Goal: Transaction & Acquisition: Purchase product/service

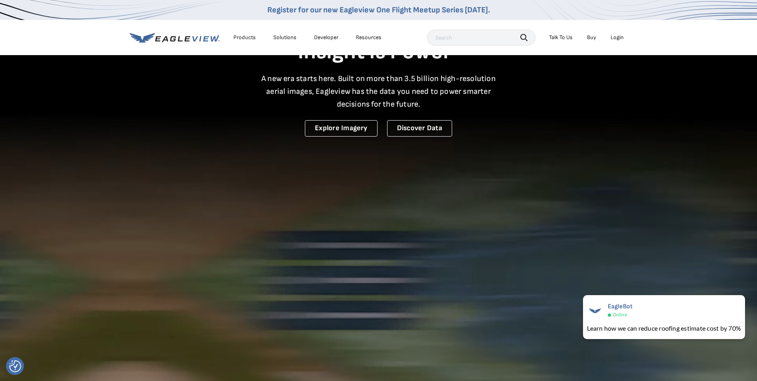
scroll to position [80, 0]
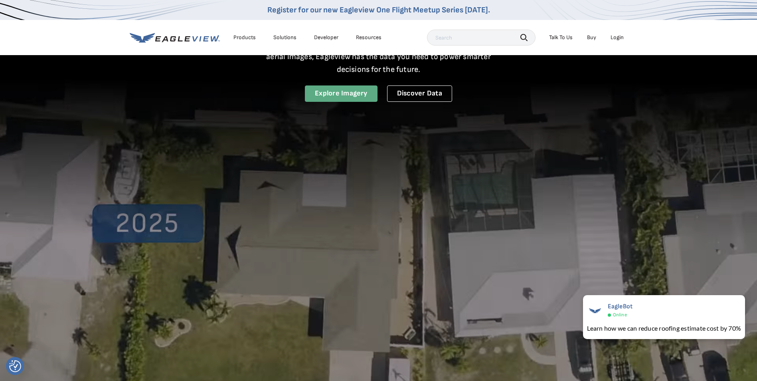
click at [345, 95] on link "Explore Imagery" at bounding box center [341, 93] width 73 height 16
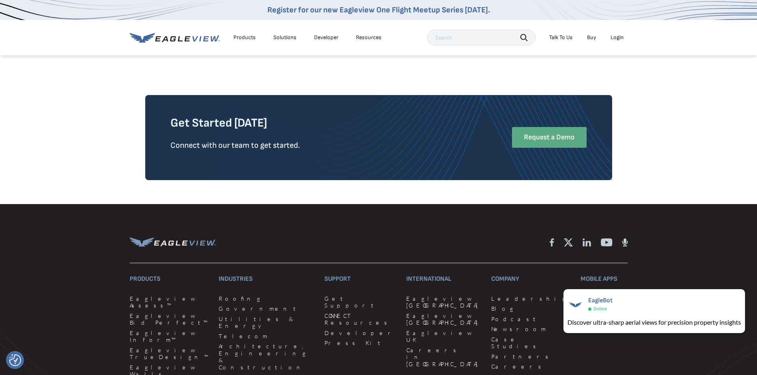
scroll to position [1996, 0]
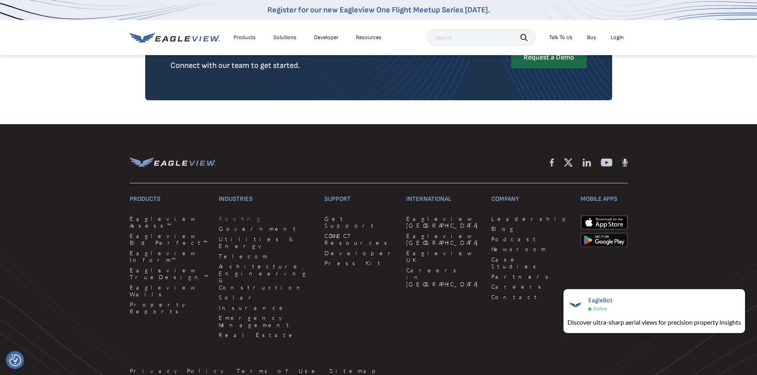
click at [223, 222] on link "Roofing" at bounding box center [267, 218] width 96 height 7
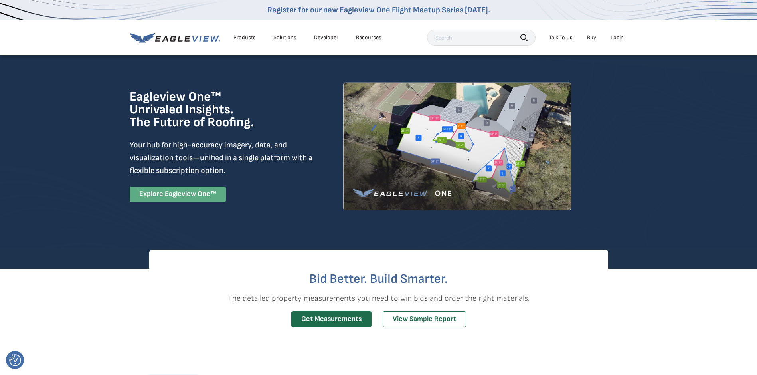
click at [213, 196] on link "Explore Eagleview One™" at bounding box center [178, 194] width 96 height 16
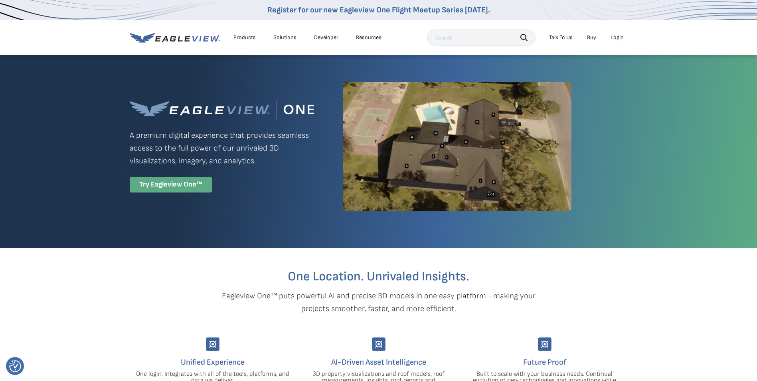
click at [183, 180] on div "Try Eagleview One™" at bounding box center [171, 185] width 82 height 16
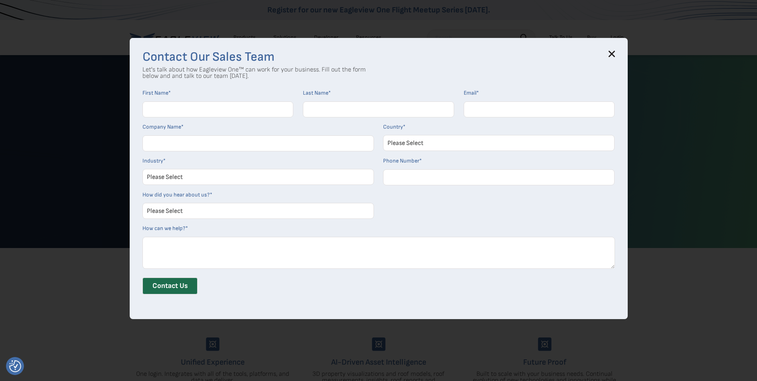
click at [619, 54] on div "Contact Our Sales Team Let's talk about how Eagleview One™ can work for your bu…" at bounding box center [379, 178] width 498 height 281
click at [609, 52] on h3 "Contact Our Sales Team" at bounding box center [379, 57] width 473 height 13
click at [614, 56] on icon at bounding box center [612, 54] width 6 height 6
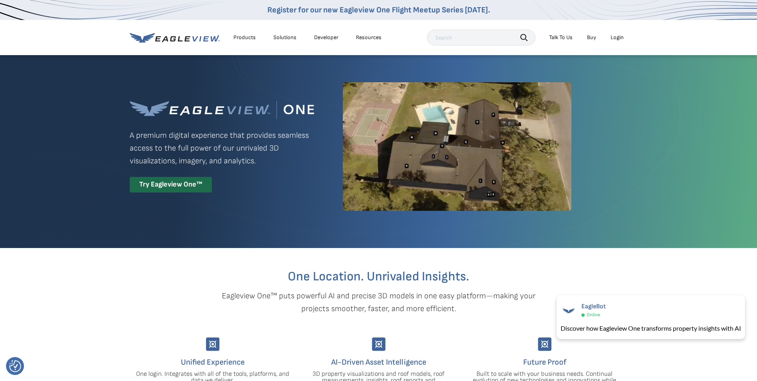
click at [589, 36] on link "Buy" at bounding box center [591, 37] width 9 height 7
click at [622, 37] on div "Login" at bounding box center [617, 37] width 13 height 7
click at [620, 39] on div "Login" at bounding box center [617, 37] width 13 height 7
click at [617, 36] on div "Login" at bounding box center [617, 37] width 13 height 7
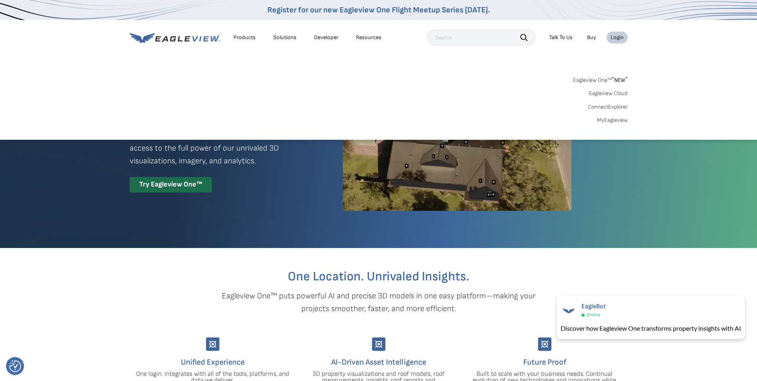
click at [606, 118] on link "MyEagleview" at bounding box center [612, 120] width 31 height 7
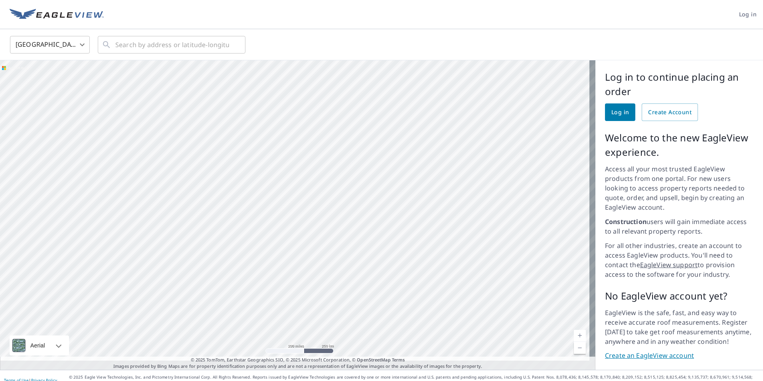
drag, startPoint x: 342, startPoint y: 190, endPoint x: 428, endPoint y: 246, distance: 103.0
click at [486, 293] on div at bounding box center [298, 214] width 596 height 309
click at [207, 148] on div at bounding box center [298, 214] width 596 height 309
drag, startPoint x: 330, startPoint y: 198, endPoint x: 321, endPoint y: 126, distance: 73.3
click at [321, 126] on div at bounding box center [298, 214] width 596 height 309
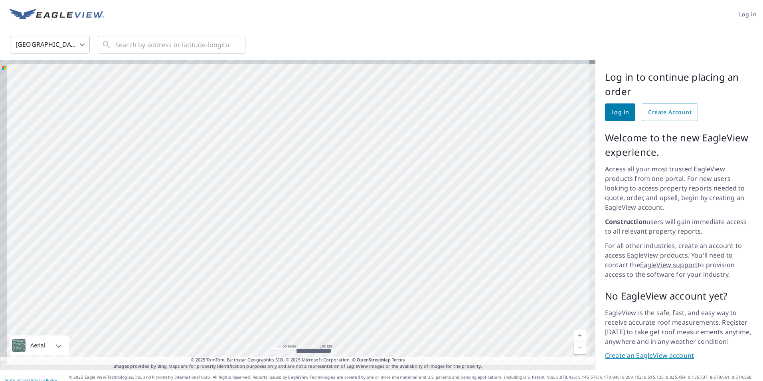
drag, startPoint x: 155, startPoint y: 114, endPoint x: 50, endPoint y: 28, distance: 136.1
click at [339, 229] on div at bounding box center [298, 214] width 596 height 309
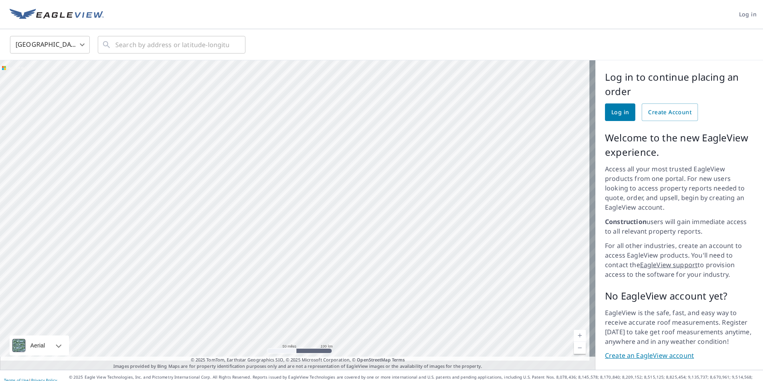
click at [73, 42] on body "Log in United States US ​ ​ Aerial Road A standard road map Aerial A detailed l…" at bounding box center [381, 190] width 763 height 381
click at [59, 79] on li "[GEOGRAPHIC_DATA]" at bounding box center [50, 80] width 80 height 14
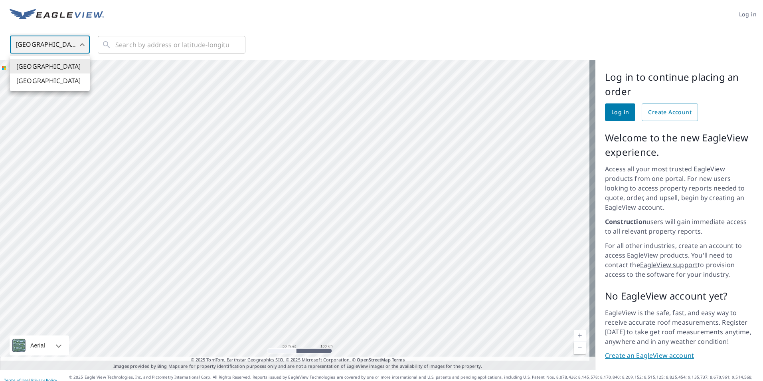
type input "CA"
drag, startPoint x: 130, startPoint y: 145, endPoint x: 307, endPoint y: 292, distance: 230.5
click at [309, 295] on div at bounding box center [298, 214] width 596 height 309
drag, startPoint x: 261, startPoint y: 250, endPoint x: 295, endPoint y: 235, distance: 36.6
click at [295, 235] on div at bounding box center [298, 214] width 596 height 309
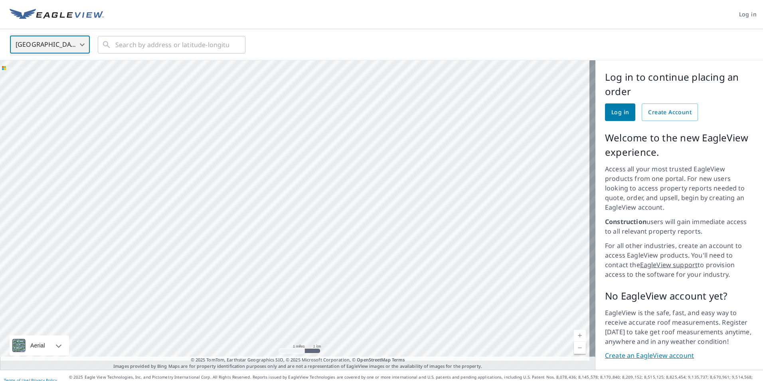
drag, startPoint x: 372, startPoint y: 270, endPoint x: 137, endPoint y: 143, distance: 266.9
click at [137, 143] on div at bounding box center [298, 214] width 596 height 309
drag, startPoint x: 408, startPoint y: 169, endPoint x: 237, endPoint y: 256, distance: 192.0
click at [237, 256] on div at bounding box center [298, 214] width 596 height 309
drag, startPoint x: 420, startPoint y: 208, endPoint x: 353, endPoint y: 212, distance: 67.2
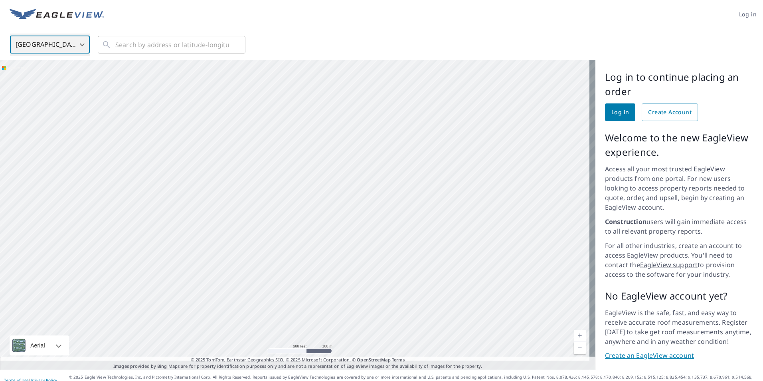
click at [353, 213] on div at bounding box center [298, 214] width 596 height 309
click at [358, 192] on div at bounding box center [298, 214] width 596 height 309
drag, startPoint x: 372, startPoint y: 273, endPoint x: 443, endPoint y: -15, distance: 296.9
click at [443, 0] on html "Log in Canada CA ​ ​ Aerial Road A standard road map Aerial A detailed look fro…" at bounding box center [381, 190] width 763 height 381
drag, startPoint x: 400, startPoint y: 262, endPoint x: 460, endPoint y: -30, distance: 297.6
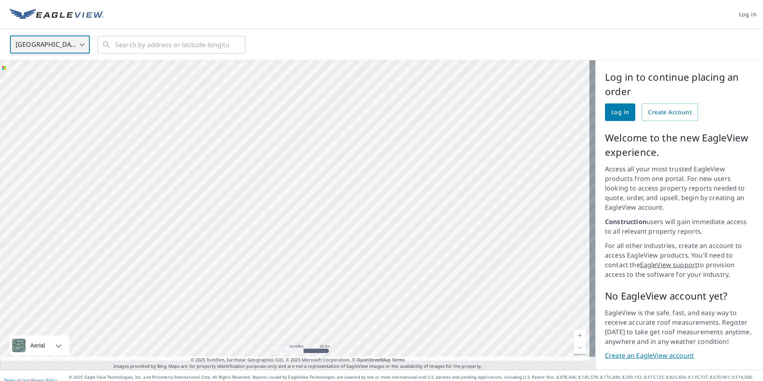
click at [460, 0] on html "Log in Canada CA ​ ​ Aerial Road A standard road map Aerial A detailed look fro…" at bounding box center [381, 190] width 763 height 381
drag, startPoint x: 404, startPoint y: 240, endPoint x: 400, endPoint y: 166, distance: 74.4
click at [400, 166] on div at bounding box center [298, 214] width 596 height 309
drag, startPoint x: 402, startPoint y: 262, endPoint x: 424, endPoint y: -14, distance: 277.2
click at [424, 0] on html "Log in Canada CA ​ ​ Aerial Road A standard road map Aerial A detailed look fro…" at bounding box center [381, 190] width 763 height 381
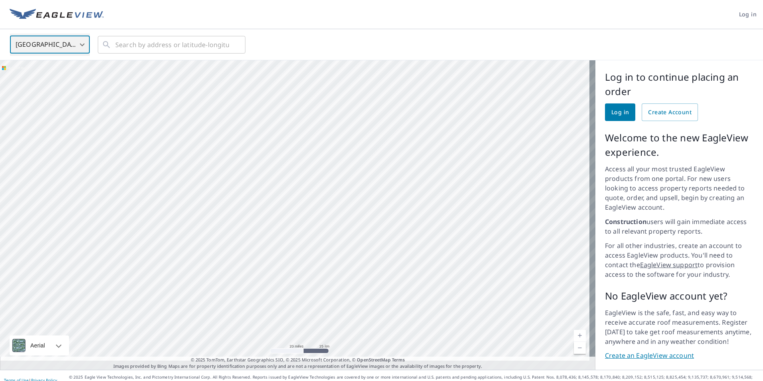
click at [445, 119] on div at bounding box center [298, 214] width 596 height 309
drag, startPoint x: 329, startPoint y: 242, endPoint x: 557, endPoint y: 299, distance: 234.7
click at [557, 299] on div at bounding box center [298, 214] width 596 height 309
drag, startPoint x: 350, startPoint y: 204, endPoint x: 437, endPoint y: 229, distance: 90.3
click at [437, 229] on div at bounding box center [298, 214] width 596 height 309
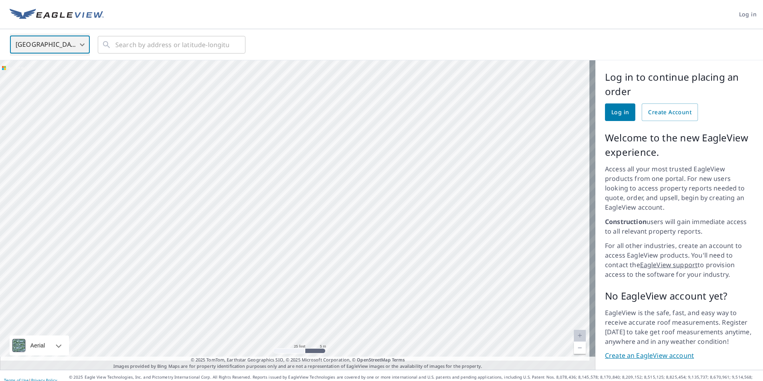
drag, startPoint x: 389, startPoint y: 254, endPoint x: 402, endPoint y: 275, distance: 25.1
click at [402, 275] on div at bounding box center [298, 214] width 596 height 309
drag, startPoint x: 258, startPoint y: 215, endPoint x: 436, endPoint y: 75, distance: 226.5
click at [436, 75] on div at bounding box center [298, 214] width 596 height 309
drag, startPoint x: 331, startPoint y: 154, endPoint x: 328, endPoint y: 216, distance: 61.9
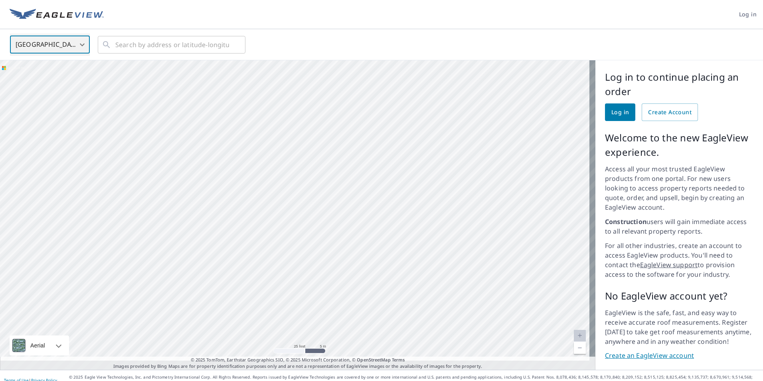
click at [328, 216] on div at bounding box center [298, 214] width 596 height 309
drag, startPoint x: 335, startPoint y: 260, endPoint x: 280, endPoint y: 249, distance: 56.2
click at [280, 249] on div at bounding box center [298, 214] width 596 height 309
drag, startPoint x: 259, startPoint y: 258, endPoint x: 253, endPoint y: 127, distance: 130.3
click at [253, 127] on div at bounding box center [298, 214] width 596 height 309
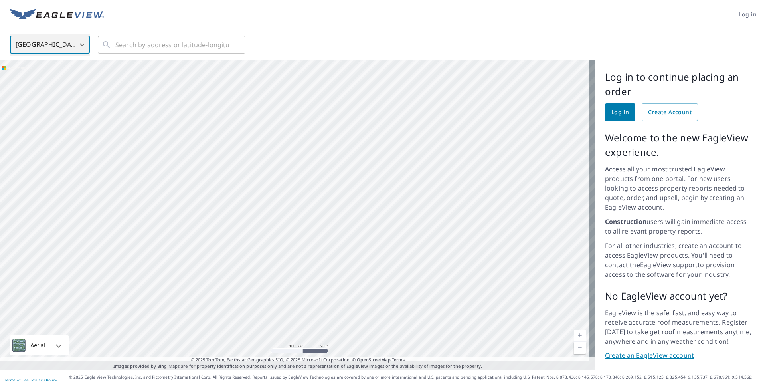
drag, startPoint x: 424, startPoint y: 255, endPoint x: 256, endPoint y: 258, distance: 168.1
click at [256, 258] on div at bounding box center [298, 214] width 596 height 309
drag, startPoint x: 672, startPoint y: 111, endPoint x: 666, endPoint y: 111, distance: 5.6
click at [671, 111] on span "Create Account" at bounding box center [670, 112] width 44 height 10
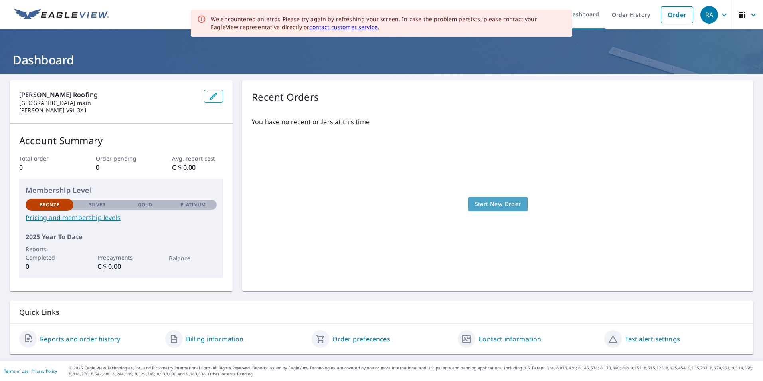
click at [503, 205] on span "Start New Order" at bounding box center [498, 204] width 46 height 10
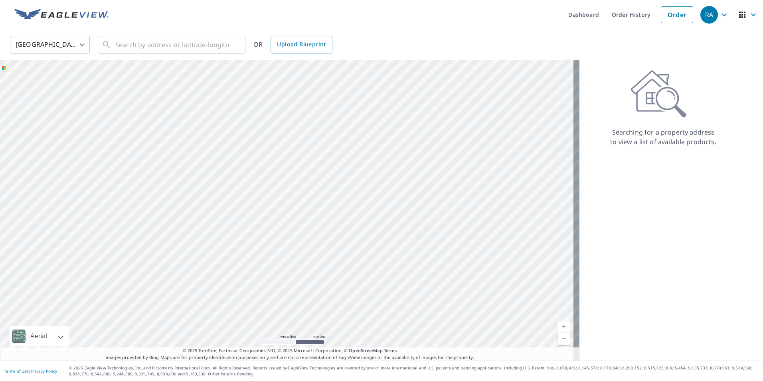
drag, startPoint x: 176, startPoint y: 170, endPoint x: 392, endPoint y: 231, distance: 224.5
click at [398, 235] on div at bounding box center [290, 210] width 580 height 300
drag, startPoint x: 374, startPoint y: 151, endPoint x: 293, endPoint y: 200, distance: 94.4
click at [293, 200] on div at bounding box center [290, 210] width 580 height 300
drag, startPoint x: 346, startPoint y: 141, endPoint x: 398, endPoint y: 206, distance: 83.2
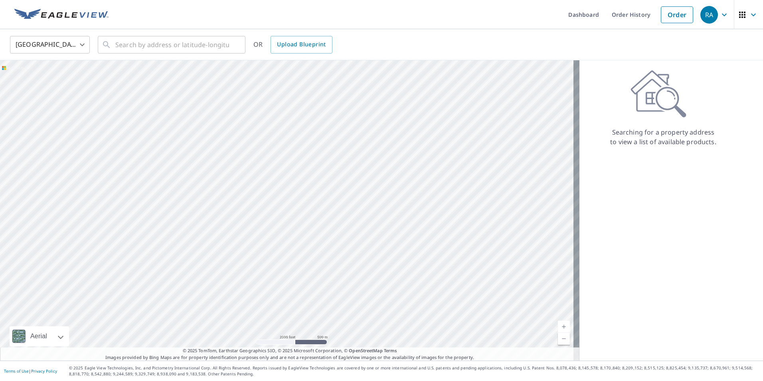
click at [414, 219] on div at bounding box center [290, 210] width 580 height 300
drag, startPoint x: 347, startPoint y: 153, endPoint x: 398, endPoint y: 231, distance: 93.5
click at [416, 239] on div at bounding box center [290, 210] width 580 height 300
click at [378, 126] on div at bounding box center [290, 210] width 580 height 300
drag, startPoint x: 313, startPoint y: 177, endPoint x: 337, endPoint y: 219, distance: 47.9
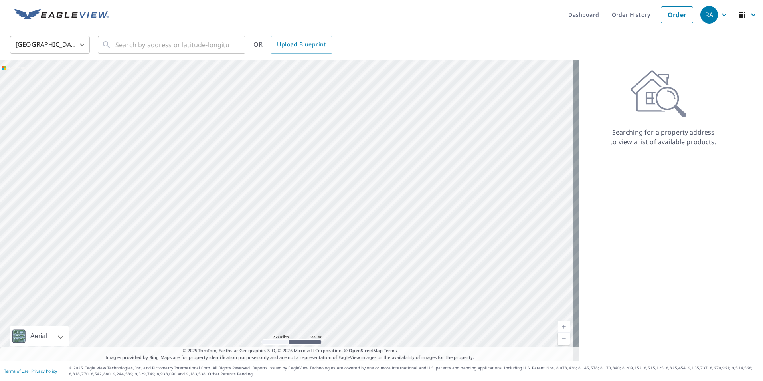
click at [338, 219] on div at bounding box center [290, 210] width 580 height 300
drag, startPoint x: 331, startPoint y: 235, endPoint x: 480, endPoint y: 270, distance: 153.0
click at [480, 270] on div at bounding box center [290, 210] width 580 height 300
drag, startPoint x: 385, startPoint y: 233, endPoint x: 612, endPoint y: 258, distance: 228.2
click at [612, 258] on div "Aerial Road A standard road map Aerial A detailed look from above Labels Labels…" at bounding box center [381, 210] width 763 height 300
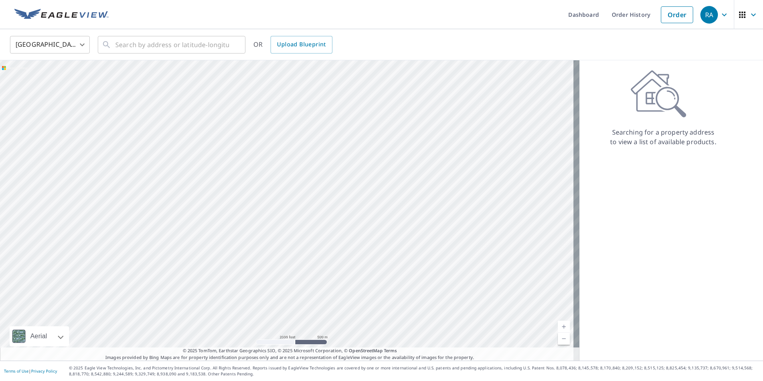
drag, startPoint x: 386, startPoint y: 206, endPoint x: 513, endPoint y: 222, distance: 128.0
click at [511, 222] on div at bounding box center [290, 210] width 580 height 300
click at [58, 43] on body "RA RA Dashboard Order History Order RA [GEOGRAPHIC_DATA] US ​ ​ OR Upload Bluep…" at bounding box center [381, 190] width 763 height 381
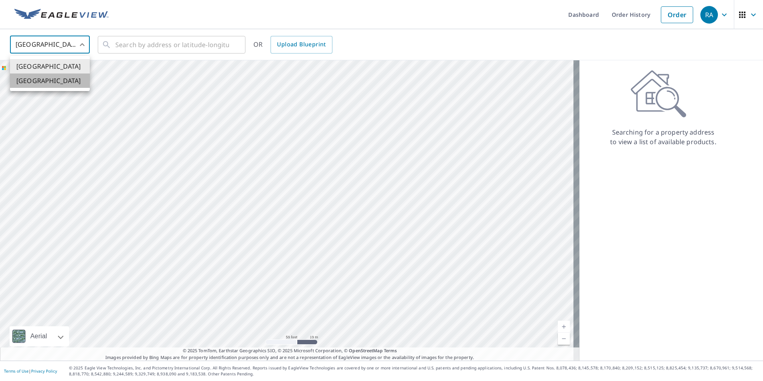
click at [50, 78] on li "[GEOGRAPHIC_DATA]" at bounding box center [50, 80] width 80 height 14
type input "CA"
click at [149, 54] on div "​" at bounding box center [172, 45] width 148 height 18
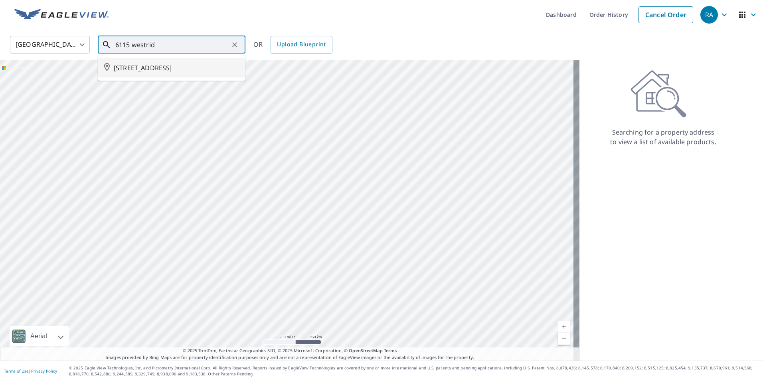
click at [183, 70] on span "[STREET_ADDRESS]" at bounding box center [176, 68] width 125 height 10
type input "[STREET_ADDRESS]"
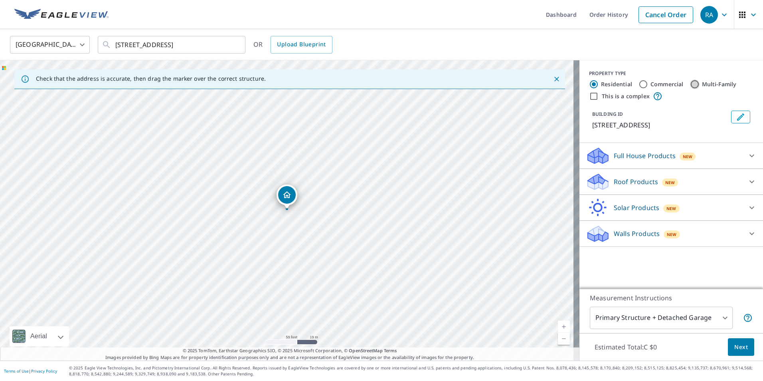
click at [691, 86] on input "Multi-Family" at bounding box center [695, 84] width 10 height 10
radio input "true"
type input "2"
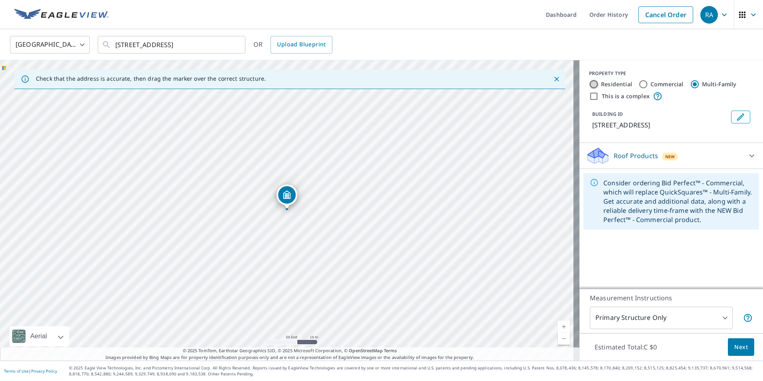
click at [589, 86] on input "Residential" at bounding box center [594, 84] width 10 height 10
radio input "true"
type input "1"
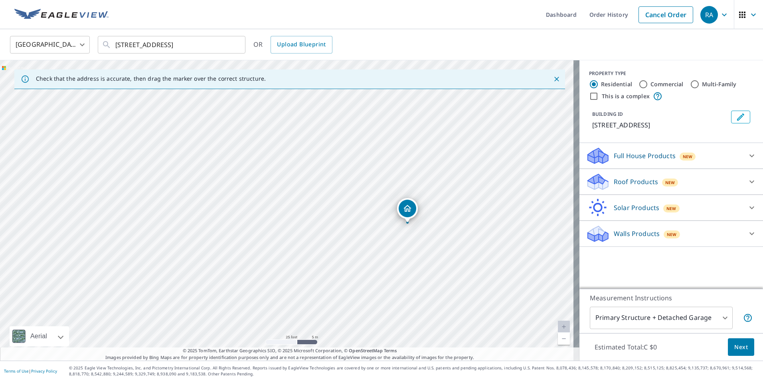
click at [747, 186] on icon at bounding box center [752, 182] width 10 height 10
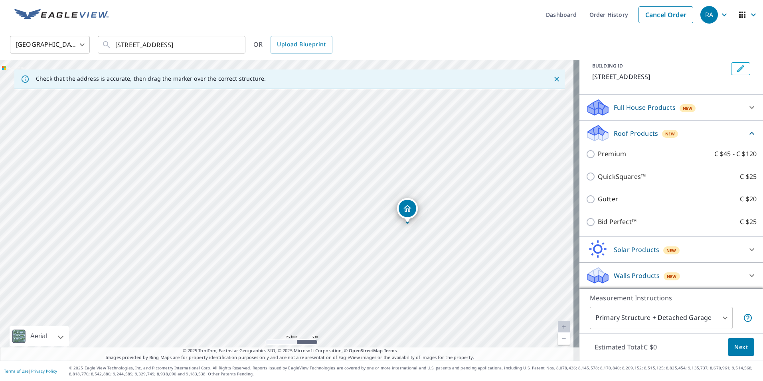
scroll to position [18, 0]
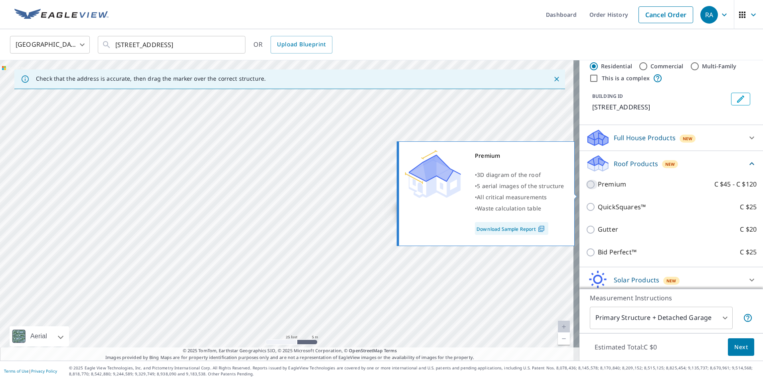
click at [586, 189] on input "Premium C $45 - C $120" at bounding box center [592, 185] width 12 height 10
checkbox input "true"
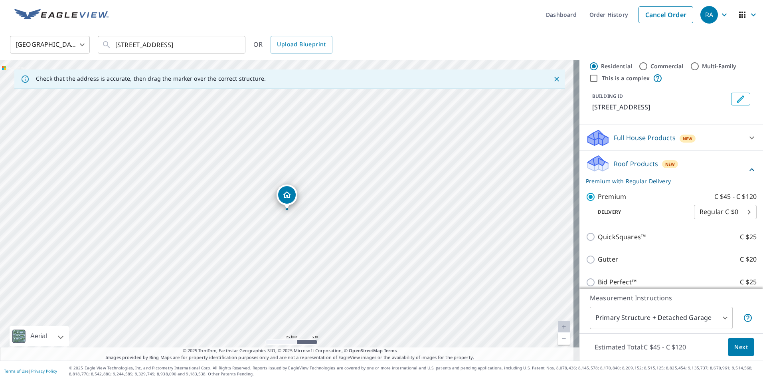
click at [715, 315] on body "RA RA Dashboard Order History Cancel Order RA [GEOGRAPHIC_DATA] [GEOGRAPHIC_DAT…" at bounding box center [381, 190] width 763 height 381
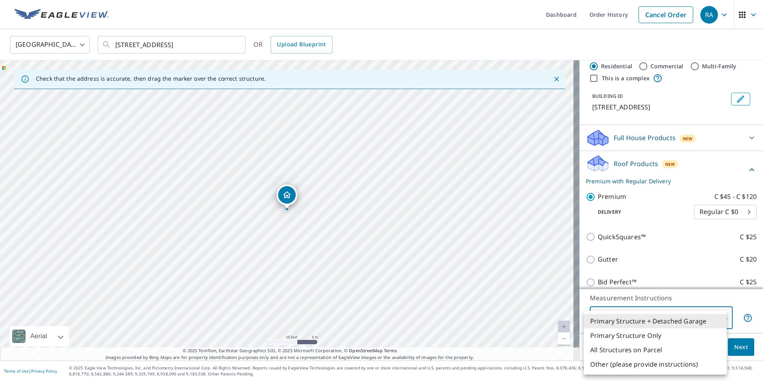
click at [716, 315] on li "Primary Structure + Detached Garage" at bounding box center [655, 321] width 143 height 14
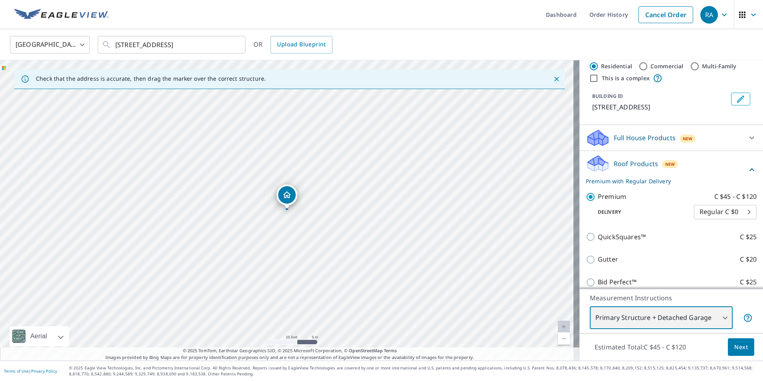
scroll to position [58, 0]
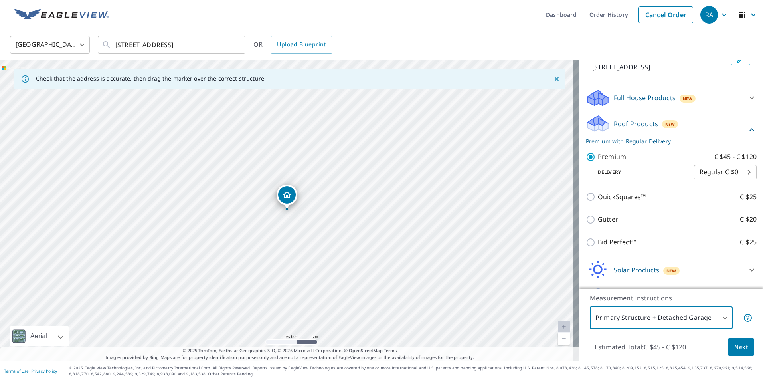
click at [747, 135] on icon at bounding box center [752, 130] width 10 height 10
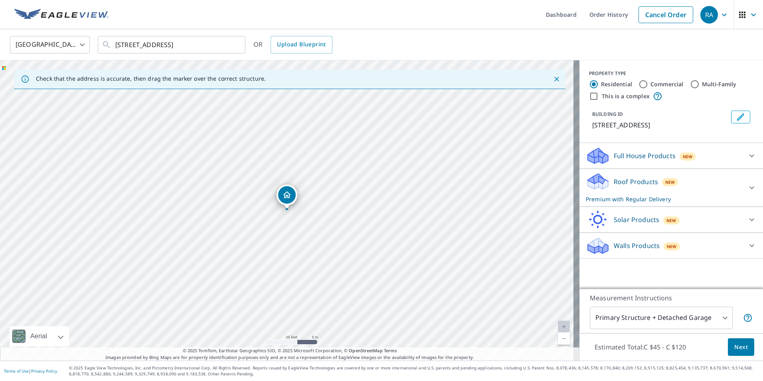
scroll to position [0, 0]
click at [747, 192] on icon at bounding box center [752, 188] width 10 height 10
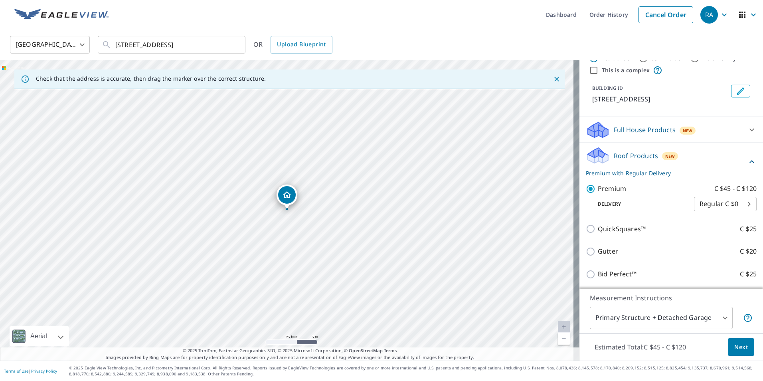
scroll to position [40, 0]
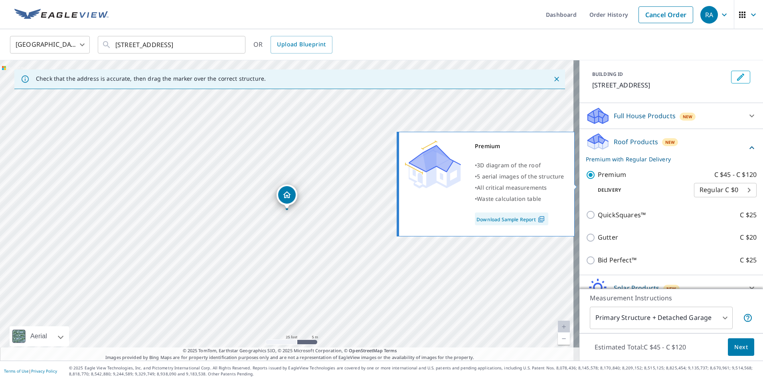
click at [527, 216] on link "Download Sample Report" at bounding box center [511, 218] width 73 height 13
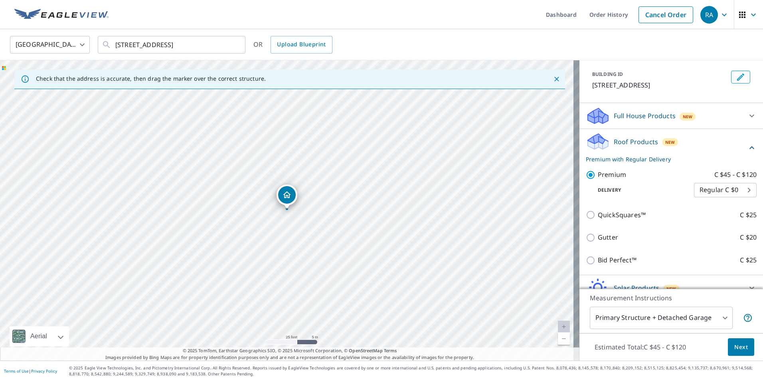
click at [718, 318] on body "RA RA Dashboard Order History Cancel Order RA [GEOGRAPHIC_DATA] [GEOGRAPHIC_DAT…" at bounding box center [381, 190] width 763 height 381
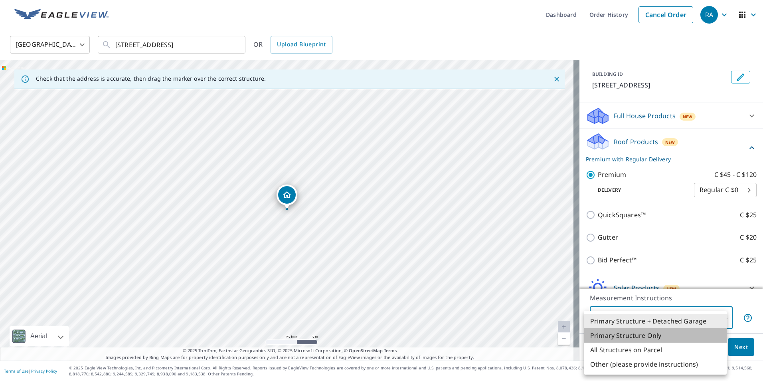
click at [655, 337] on li "Primary Structure Only" at bounding box center [655, 335] width 143 height 14
type input "2"
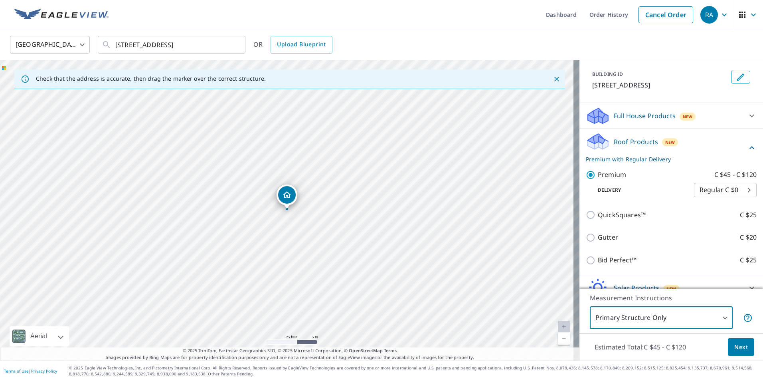
click at [740, 348] on span "Next" at bounding box center [742, 347] width 14 height 10
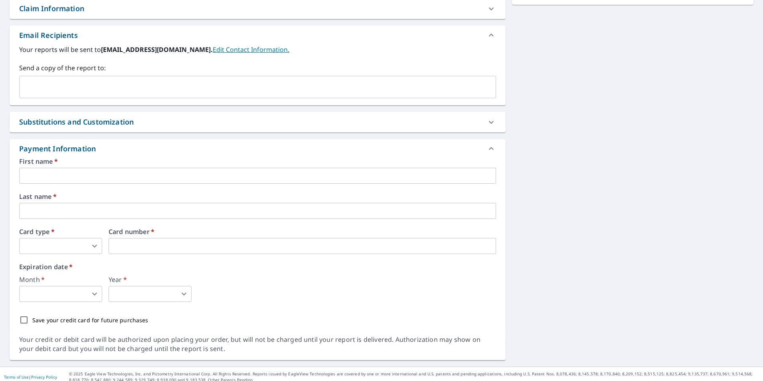
scroll to position [297, 0]
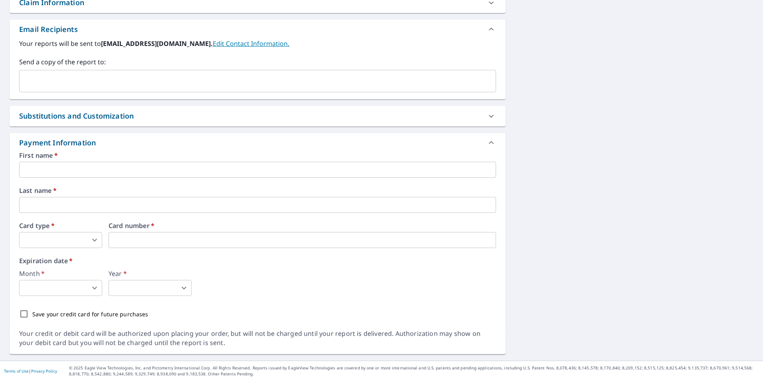
click at [61, 169] on input "text" at bounding box center [257, 170] width 477 height 16
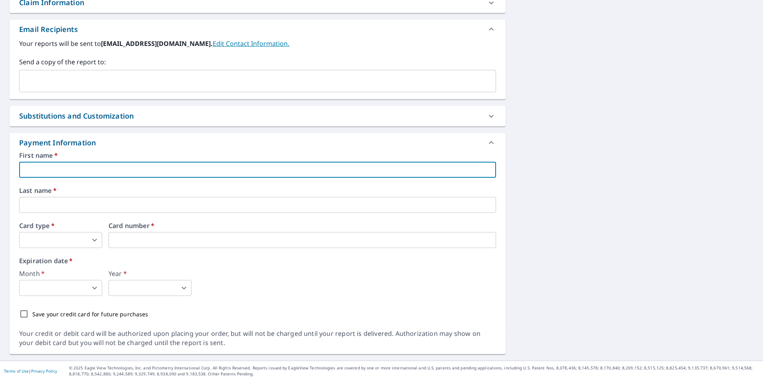
type input "[PERSON_NAME]"
type input "A [PERSON_NAME]"
click at [93, 238] on body "RA RA Dashboard Order History Cancel Order RA Dashboard / Finalize Order Finali…" at bounding box center [381, 190] width 763 height 381
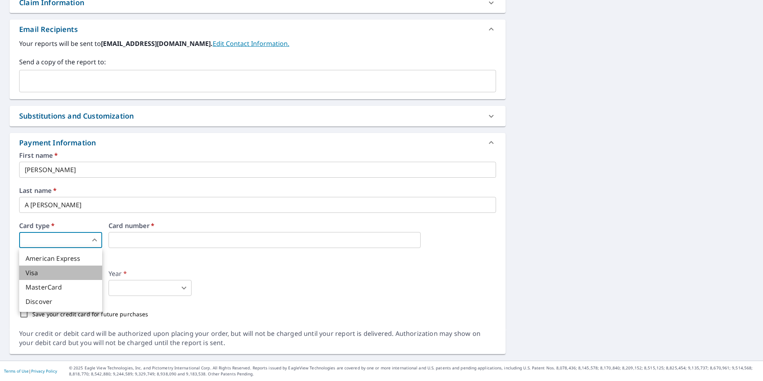
click at [70, 272] on li "Visa" at bounding box center [60, 273] width 83 height 14
type input "2"
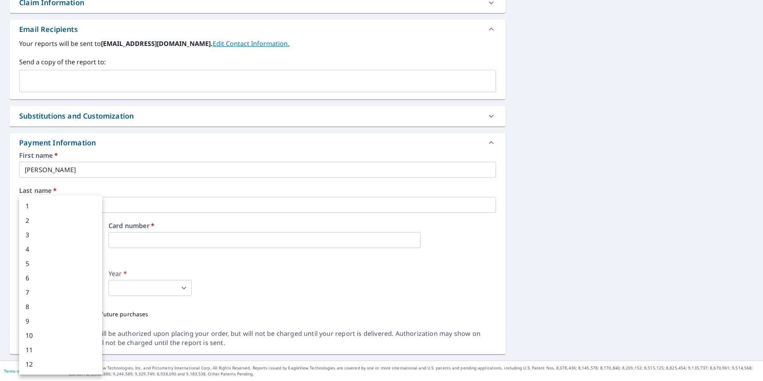
click at [54, 291] on body "RA RA Dashboard Order History Cancel Order RA Dashboard / Finalize Order Finali…" at bounding box center [381, 190] width 763 height 381
click at [41, 249] on li "4" at bounding box center [60, 249] width 83 height 14
type input "4"
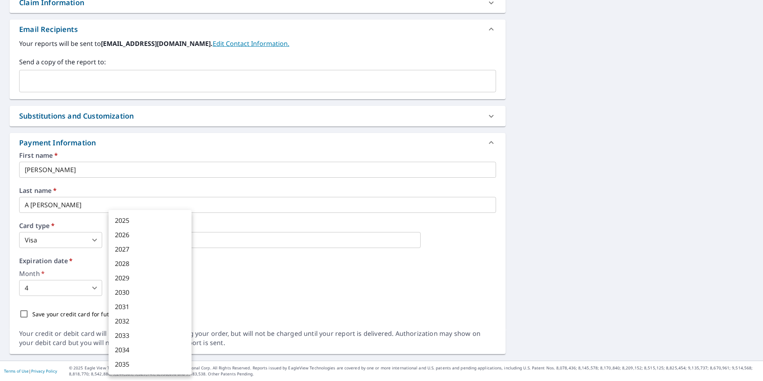
click at [155, 289] on body "RA RA Dashboard Order History Cancel Order RA Dashboard / Finalize Order Finali…" at bounding box center [381, 190] width 763 height 381
click at [137, 248] on li "2027" at bounding box center [150, 249] width 83 height 14
type input "2027"
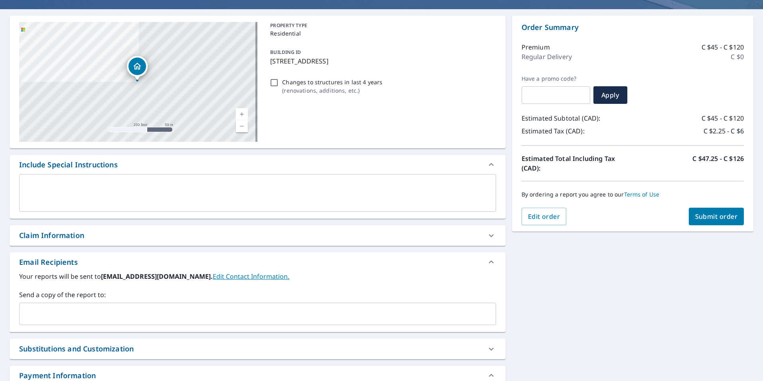
scroll to position [80, 0]
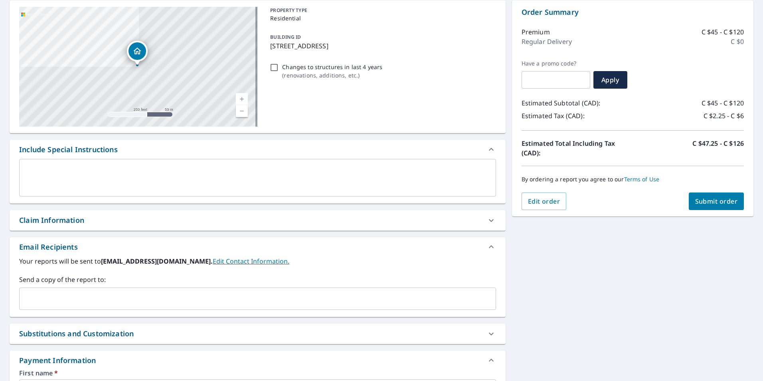
click at [27, 164] on div "x ​" at bounding box center [257, 178] width 477 height 38
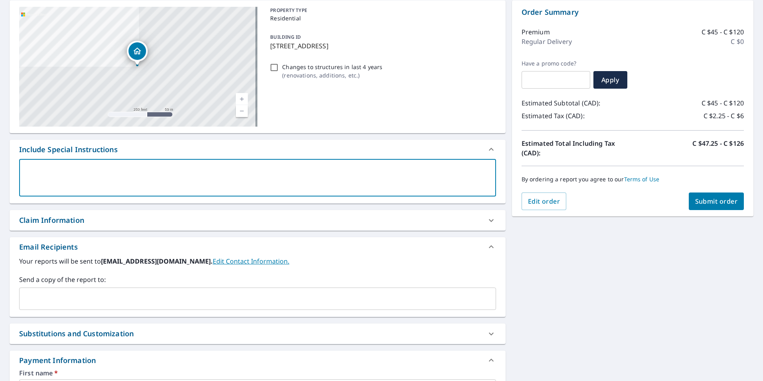
type textarea "P"
type textarea "x"
type textarea "Pl"
type textarea "x"
type textarea "Ple"
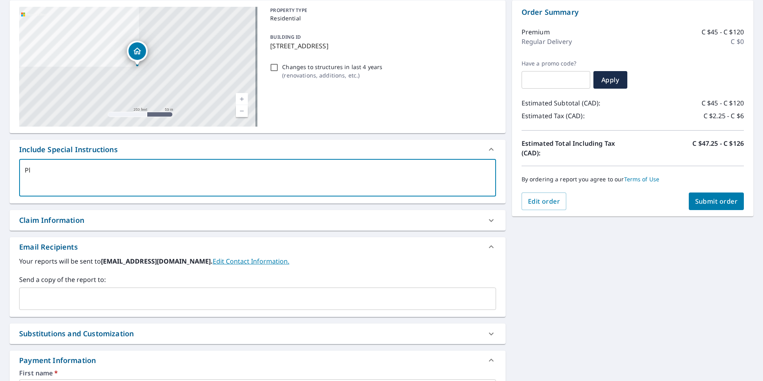
type textarea "x"
type textarea "Plea"
type textarea "x"
type textarea "Pleas"
type textarea "x"
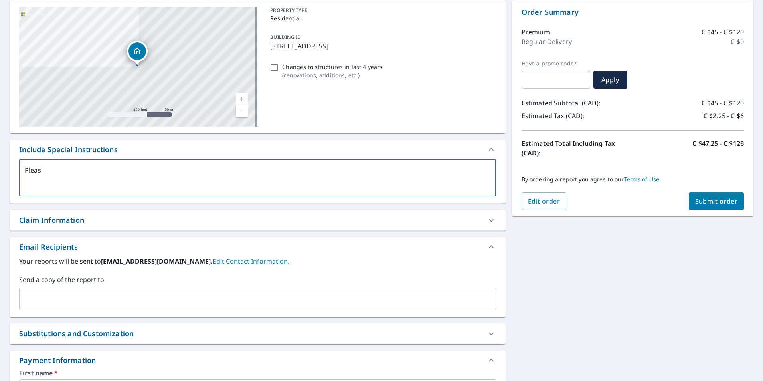
type textarea "Please"
type textarea "x"
type textarea "Please"
type textarea "x"
type textarea "Please n"
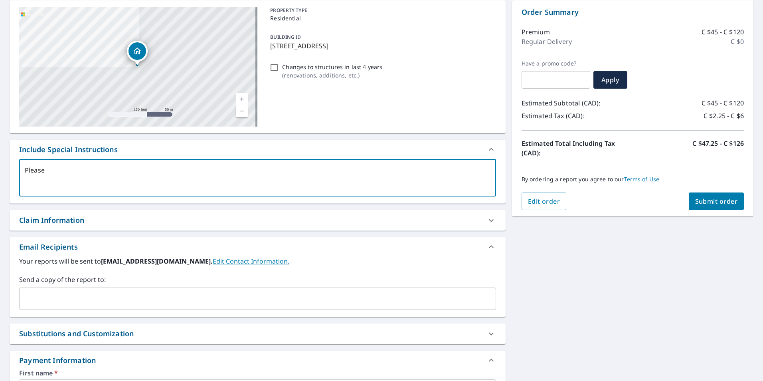
type textarea "x"
type textarea "Please no"
type textarea "x"
type textarea "Please not"
type textarea "x"
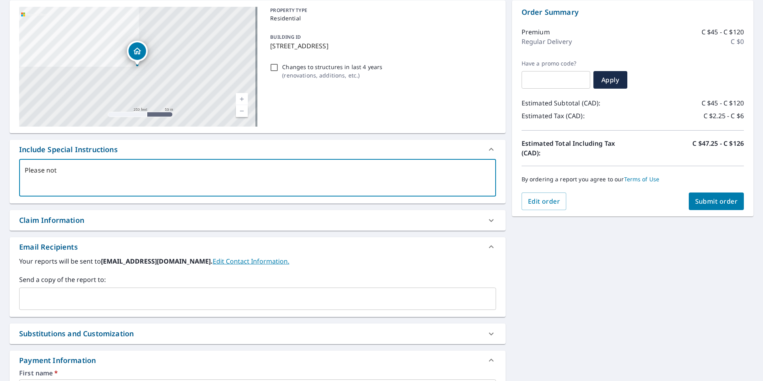
type textarea "Please note"
type textarea "x"
type textarea "Please note"
type textarea "x"
type textarea "Please note t"
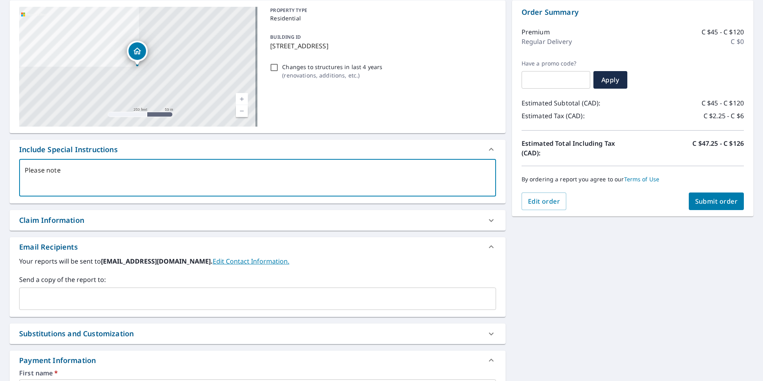
type textarea "x"
type textarea "Please note th"
type textarea "x"
type textarea "Please note thi"
type textarea "x"
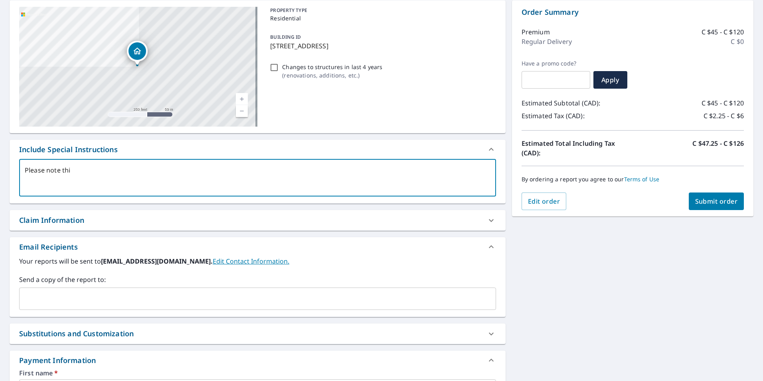
type textarea "Please note this"
type textarea "x"
type textarea "Please note this"
type textarea "x"
type textarea "Please note this i"
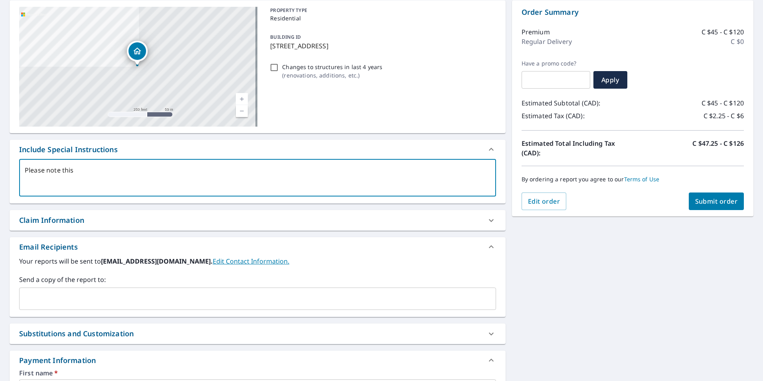
type textarea "x"
type textarea "Please note this is"
type textarea "x"
type textarea "Please note this is"
type textarea "x"
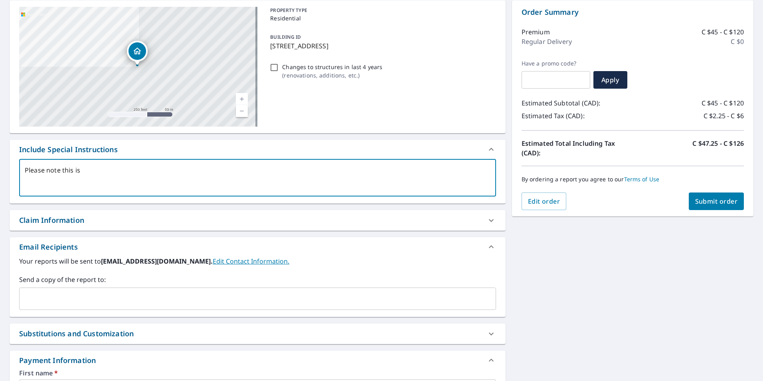
type textarea "Please note this is a"
type textarea "x"
type textarea "Please note this is a"
type textarea "x"
type textarea "Please note this is a d"
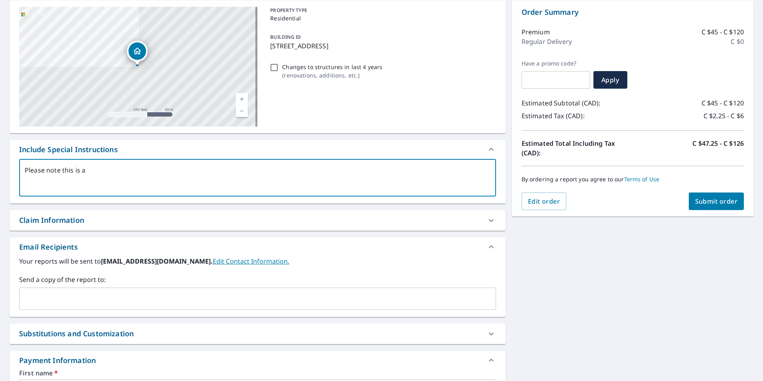
type textarea "x"
type textarea "Please note this is a du"
type textarea "x"
type textarea "Please note this is a dup"
type textarea "x"
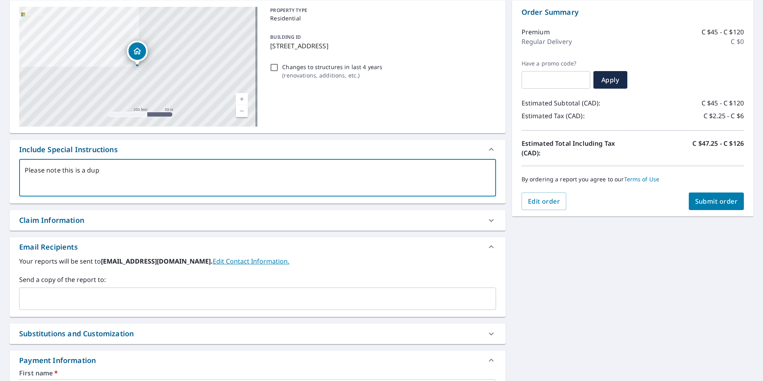
type textarea "Please note this is a dupl"
type textarea "x"
type textarea "Please note this is a duple"
type textarea "x"
type textarea "Please note this is a duplex"
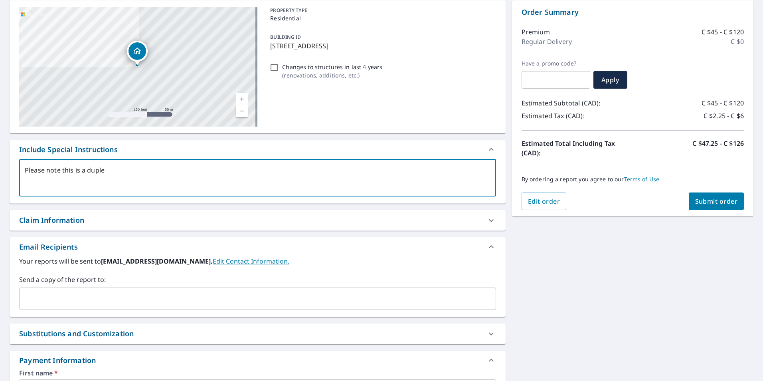
type textarea "x"
click at [87, 171] on textarea "Please note this is a duplex" at bounding box center [258, 177] width 466 height 23
type textarea "Please note this is a sduplex"
type textarea "x"
type textarea "Please note this is a siduplex"
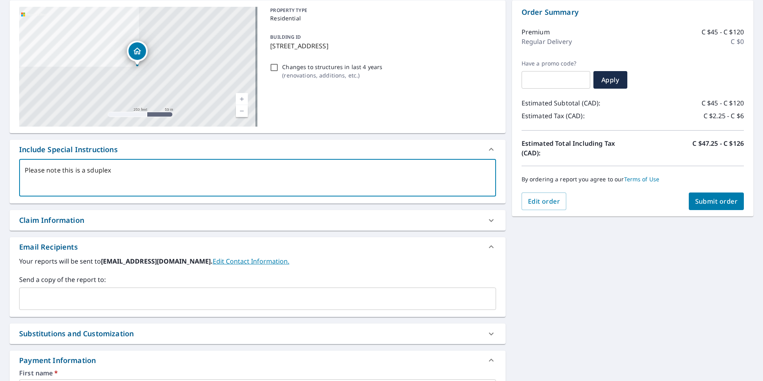
type textarea "x"
type textarea "Please note this is a sidduplex"
type textarea "x"
type textarea "Please note this is a sideduplex"
type textarea "x"
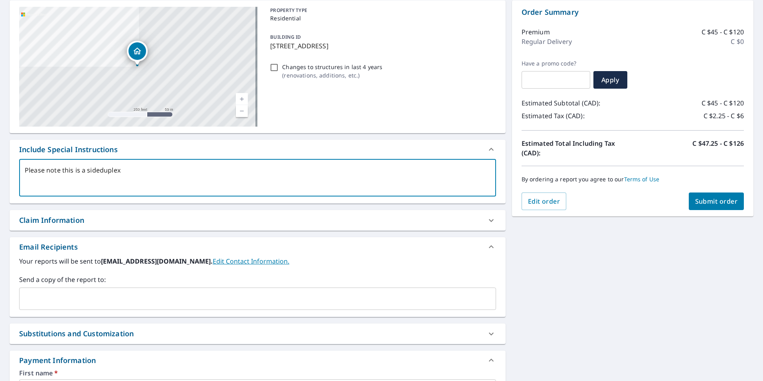
type textarea "Please note this is a side duplex"
type textarea "x"
type textarea "Please note this is a side bduplex"
type textarea "x"
type textarea "Please note this is a side byduplex"
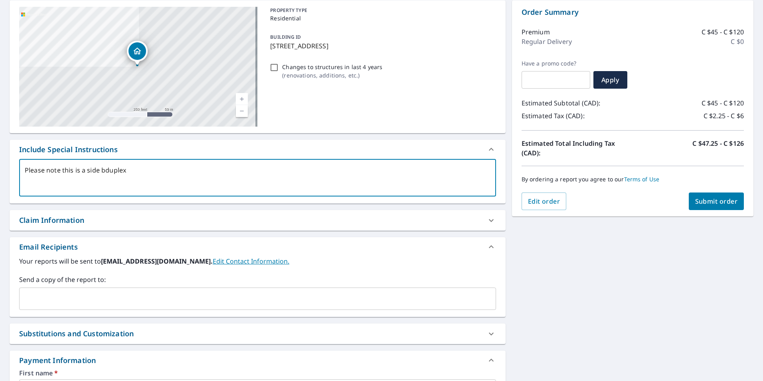
type textarea "x"
type textarea "Please note this is a side by duplex"
type textarea "x"
type textarea "Please note this is a side by sduplex"
type textarea "x"
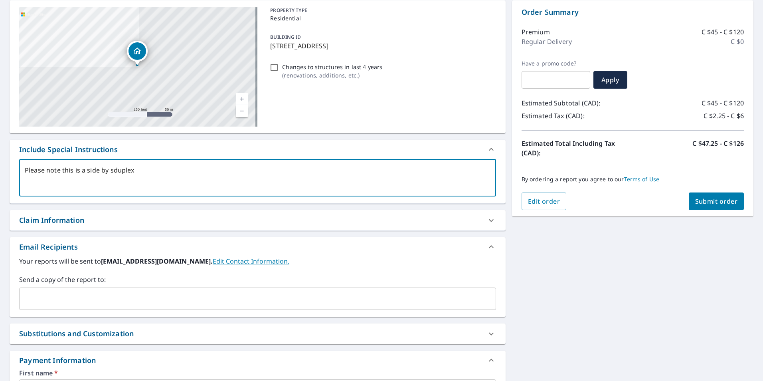
type textarea "Please note this is a side by siduplex"
type textarea "x"
type textarea "Please note this is a side by sidduplex"
type textarea "x"
type textarea "Please note this is a side by sideduplex"
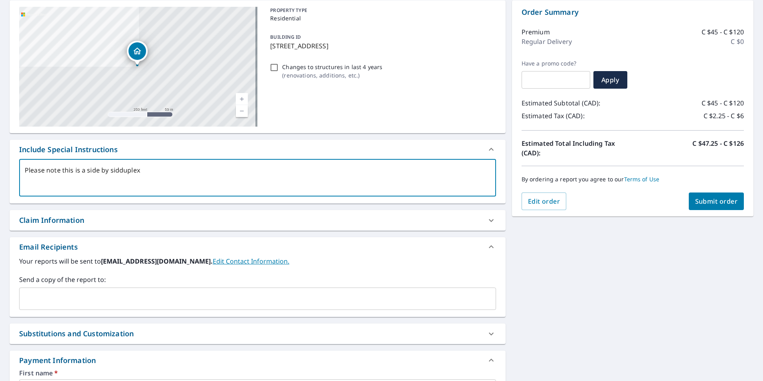
type textarea "x"
type textarea "Please note this is a side by side duplex"
type textarea "x"
click at [161, 169] on textarea "Please note this is a side by side duplex" at bounding box center [258, 177] width 466 height 23
type textarea "Please note this is a side by side duplex"
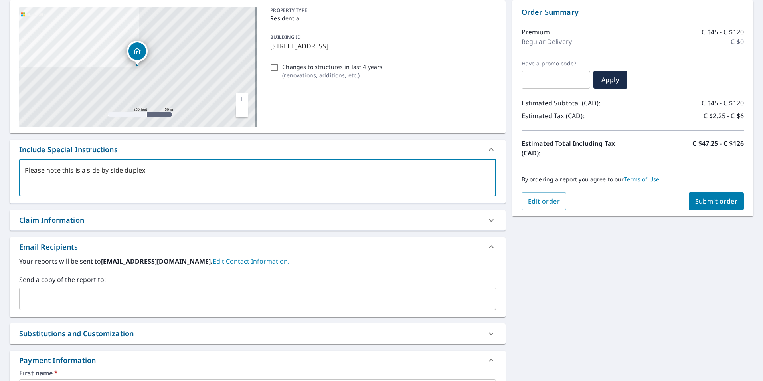
type textarea "x"
type textarea "Please note this is a side by side duplex w"
type textarea "x"
type textarea "Please note this is a side by side duplex we"
type textarea "x"
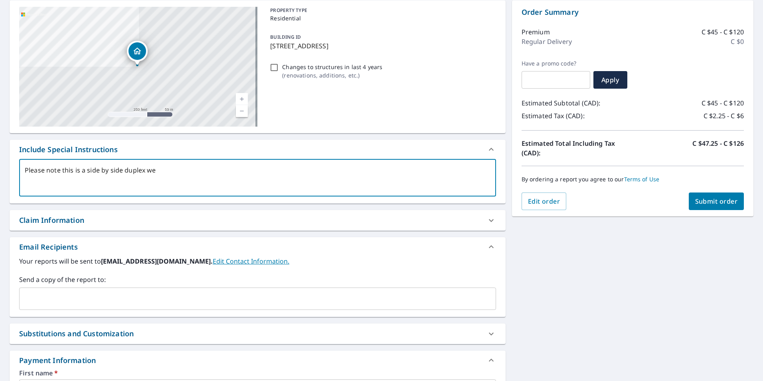
type textarea "Please note this is a side by side duplex we"
type textarea "x"
type textarea "Please note this is a side by side duplex we a"
type textarea "x"
type textarea "Please note this is a side by side duplex we ar"
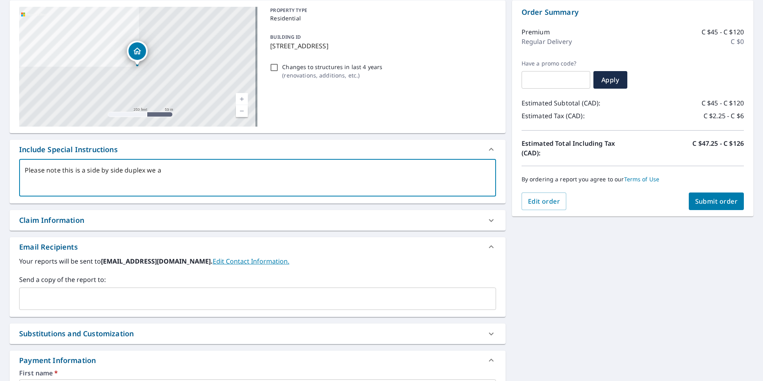
type textarea "x"
type textarea "Please note this is a side by side duplex we are"
type textarea "x"
type textarea "Please note this is a side by side duplex we are"
type textarea "x"
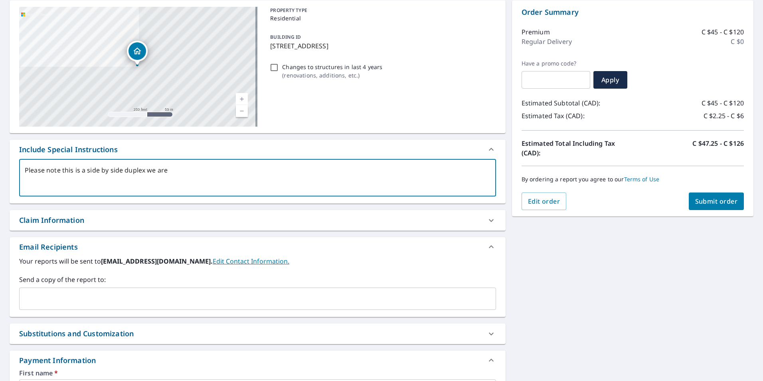
type textarea "Please note this is a side by side duplex we are l"
type textarea "x"
type textarea "Please note this is a side by side duplex we are lo"
type textarea "x"
type textarea "Please note this is a side by side duplex we are loo"
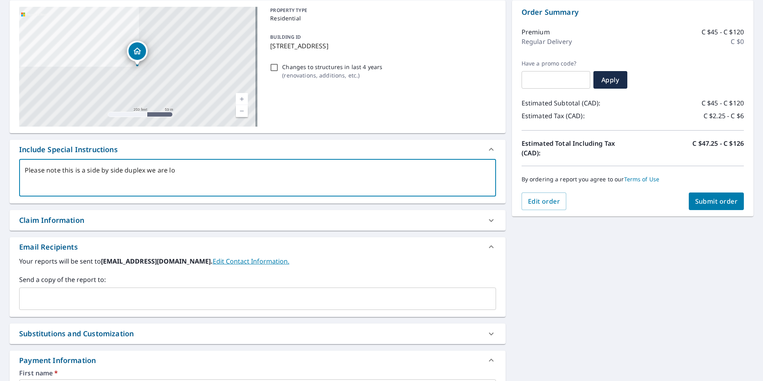
type textarea "x"
type textarea "Please note this is a side by side duplex we are look"
type textarea "x"
type textarea "Please note this is a side by side duplex we are looki"
type textarea "x"
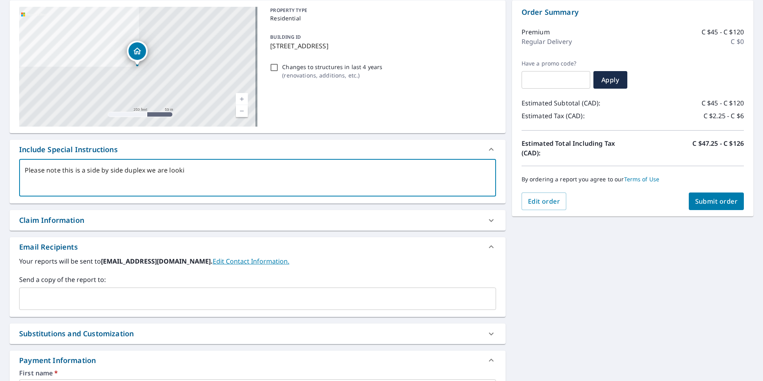
type textarea "Please note this is a side by side duplex we are lookin"
type textarea "x"
type textarea "Please note this is a side by side duplex we are looking"
type textarea "x"
type textarea "Please note this is a side by side duplex we are looking"
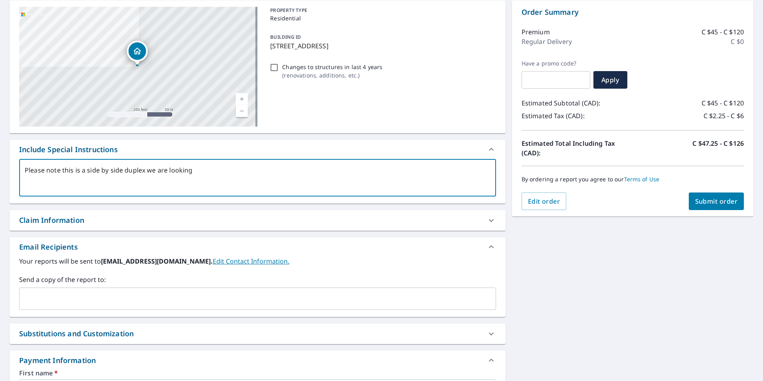
type textarea "x"
type textarea "Please note this is a side by side duplex we are looking f"
type textarea "x"
type textarea "Please note this is a side by side duplex we are looking fo"
type textarea "x"
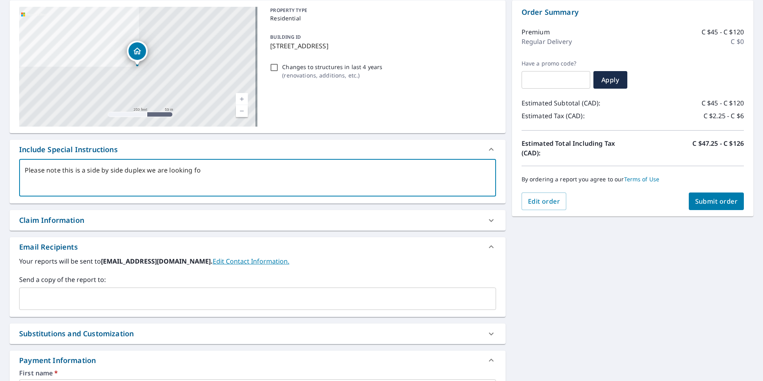
type textarea "Please note this is a side by side duplex we are looking for"
type textarea "x"
type textarea "Please note this is a side by side duplex we are looking for"
type textarea "x"
type textarea "Please note this is a side by side duplex we are looking for t"
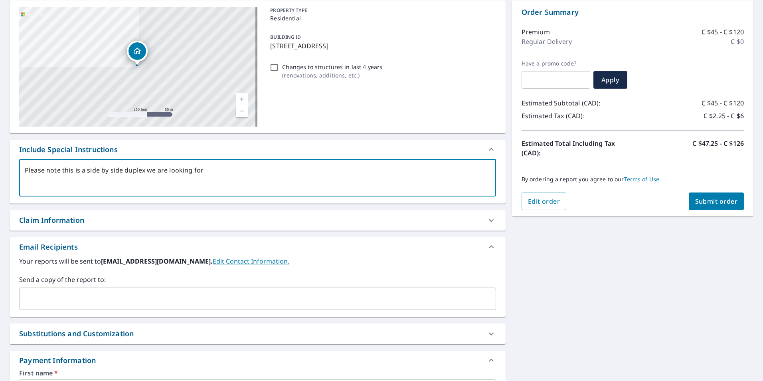
type textarea "x"
type textarea "Please note this is a side by side duplex we are looking for th"
type textarea "x"
type textarea "Please note this is a side by side duplex we are looking for the"
type textarea "x"
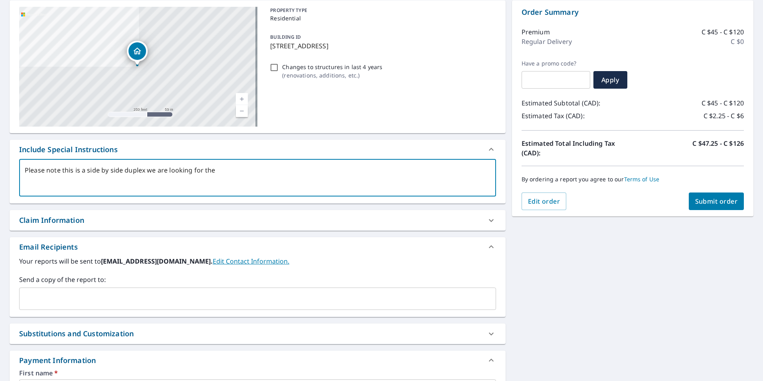
type textarea "Please note this is a side by side duplex we are looking for the"
type textarea "x"
type textarea "Please note this is a side by side duplex we are looking for the m"
type textarea "x"
type textarea "Please note this is a side by side duplex we are looking for the me"
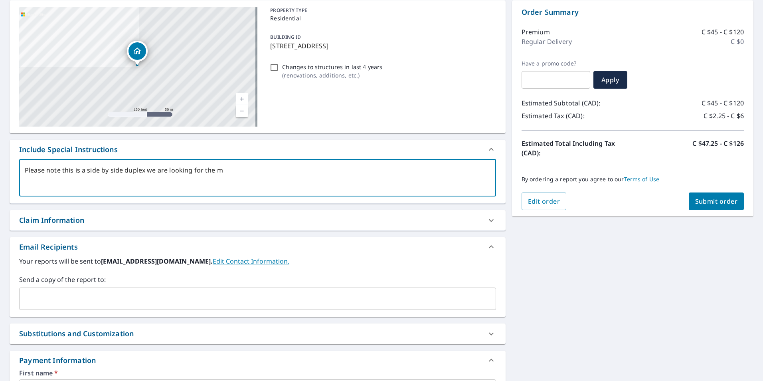
type textarea "x"
type textarea "Please note this is a side by side duplex we are looking for the mea"
type textarea "x"
type textarea "Please note this is a side by side duplex we are looking for the meas"
type textarea "x"
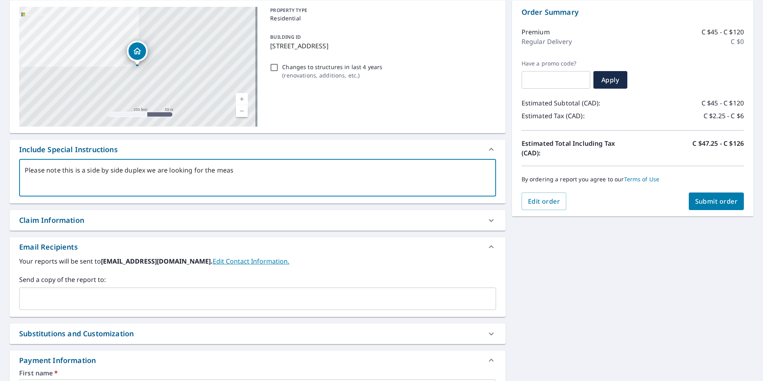
type textarea "Please note this is a side by side duplex we are looking for the measu"
type textarea "x"
type textarea "Please note this is a side by side duplex we are looking for the [PERSON_NAME]"
type textarea "x"
type textarea "Please note this is a side by side duplex we are looking for the measume"
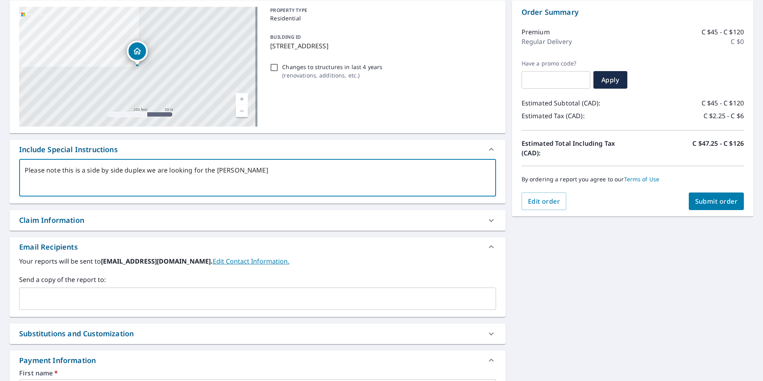
type textarea "x"
type textarea "Please note this is a side by side duplex we are looking for the measumen"
type textarea "x"
type textarea "Please note this is a side by side duplex we are looking for the measument"
type textarea "x"
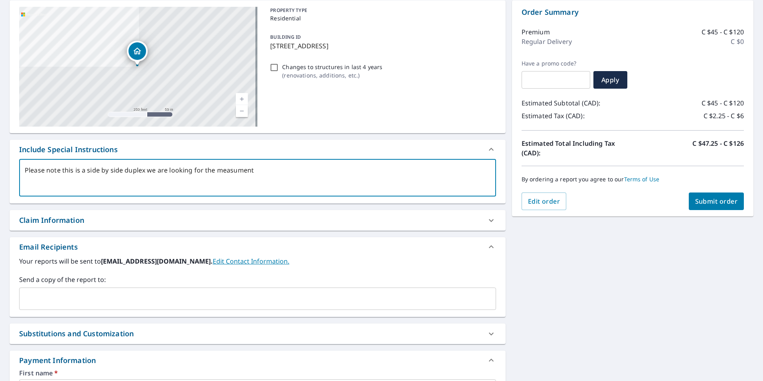
type textarea "Please note this is a side by side duplex we are looking for the measuments"
type textarea "x"
type textarea "Please note this is a side by side duplex we are looking for the measuments"
type textarea "x"
type textarea "Please note this is a side by side duplex we are looking for the measuments f"
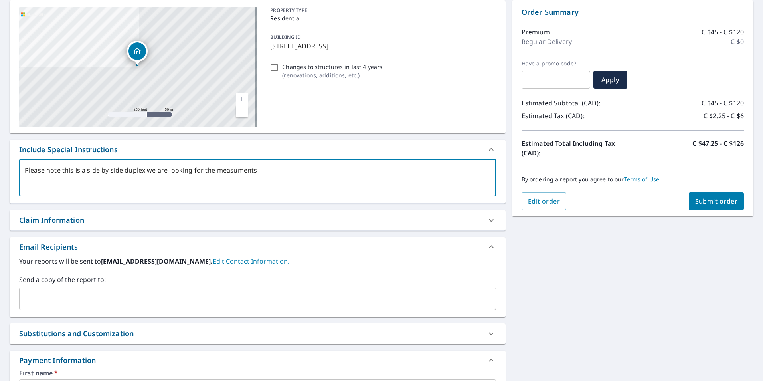
type textarea "x"
type textarea "Please note this is a side by side duplex we are looking for the measuments fo"
type textarea "x"
type textarea "Please note this is a side by side duplex we are looking for the measuments for"
type textarea "x"
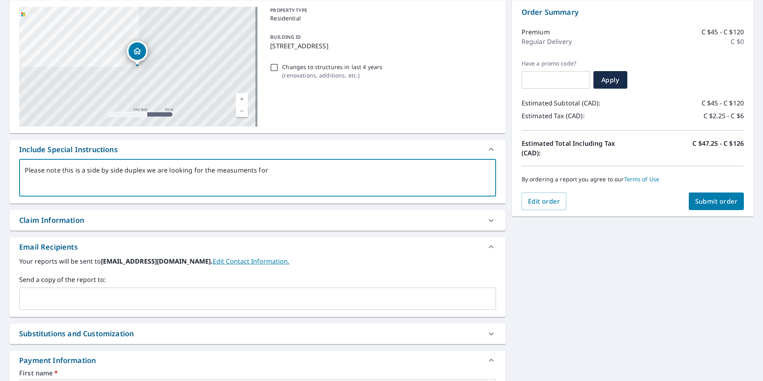
type textarea "Please note this is a side by side duplex we are looking for the measuments for"
type textarea "x"
type textarea "Please note this is a side by side duplex we are looking for the measuments for…"
type textarea "x"
type textarea "Please note this is a side by side duplex we are looking for the measuments for…"
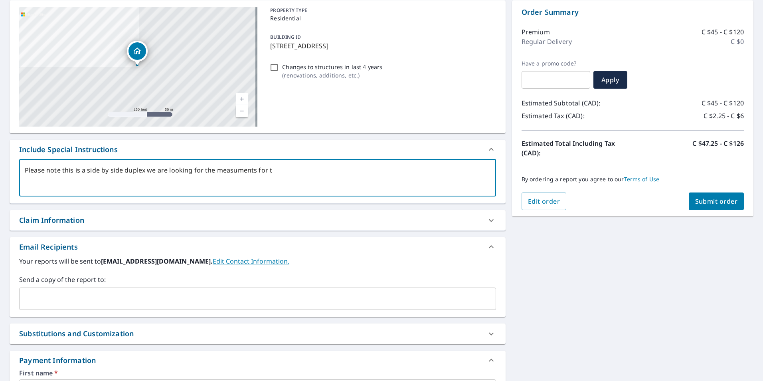
type textarea "x"
type textarea "Please note this is a side by side duplex we are looking for the measuments for…"
type textarea "x"
type textarea "Please note this is a side by side duplex we are looking for the measuments for…"
type textarea "x"
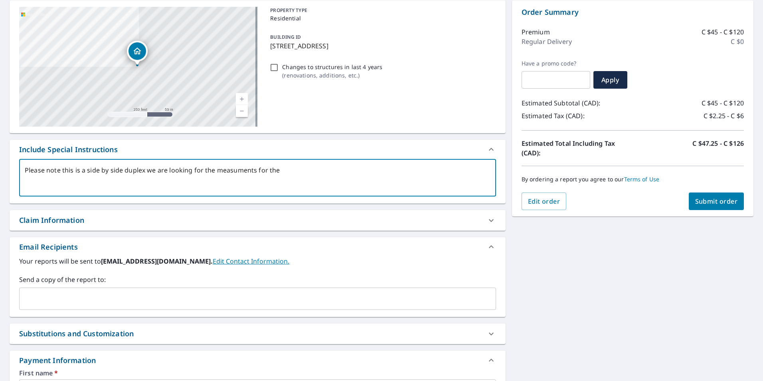
type textarea "Please note this is a side by side duplex we are looking for the measuments for…"
type textarea "x"
type textarea "Please note this is a side by side duplex we are looking for the measuments for…"
type textarea "x"
type textarea "Please note this is a side by side duplex we are looking for the measuments for…"
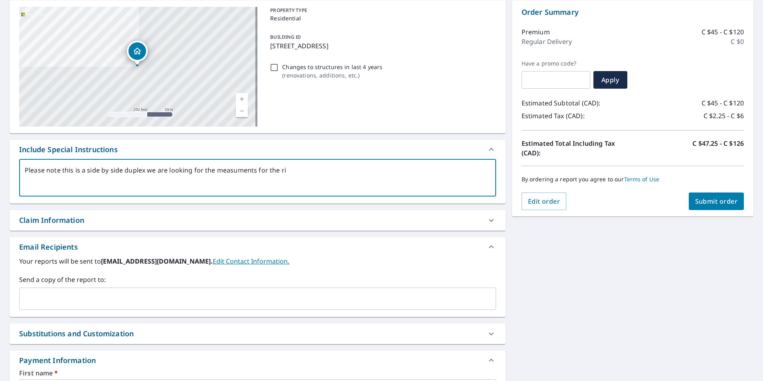
type textarea "x"
type textarea "Please note this is a side by side duplex we are looking for the measuments for…"
type textarea "x"
type textarea "Please note this is a side by side duplex we are looking for the measuments for…"
type textarea "x"
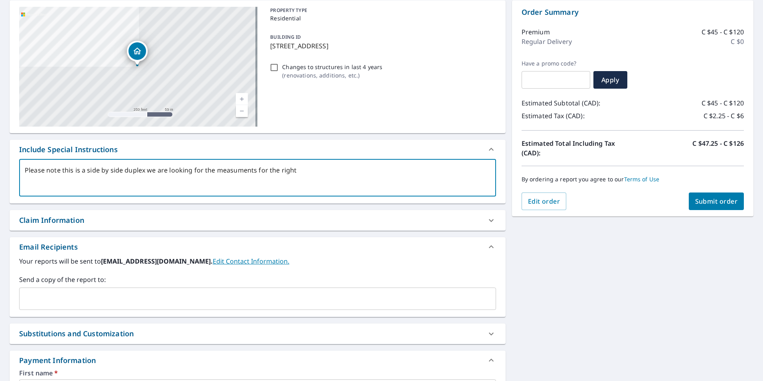
type textarea "Please note this is a side by side duplex we are looking for the measuments for…"
type textarea "x"
type textarea "Please note this is a side by side duplex we are looking for the measuments for…"
type textarea "x"
type textarea "Please note this is a side by side duplex we are looking for the measuments for…"
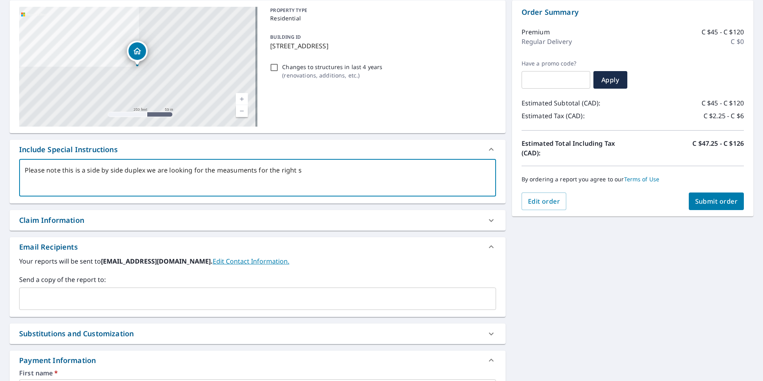
type textarea "x"
type textarea "Please note this is a side by side duplex we are looking for the measuments for…"
type textarea "x"
type textarea "Please note this is a side by side duplex we are looking for the measuments for…"
click at [240, 167] on textarea "Please note this is a side by side duplex we are looking for the measuments for…" at bounding box center [258, 177] width 466 height 23
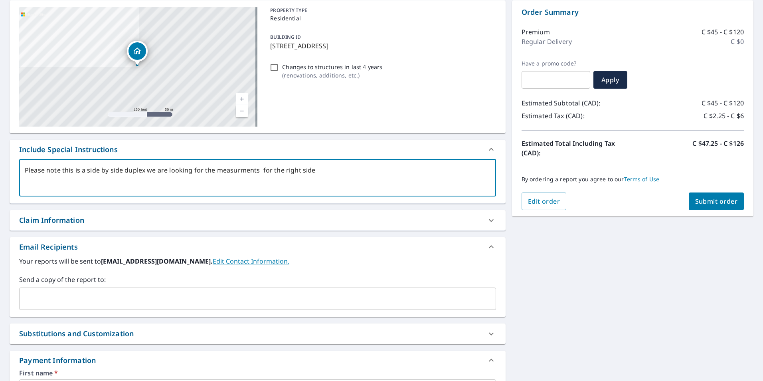
click at [326, 171] on textarea "Please note this is a side by side duplex we are looking for the measurments fo…" at bounding box center [258, 177] width 466 height 23
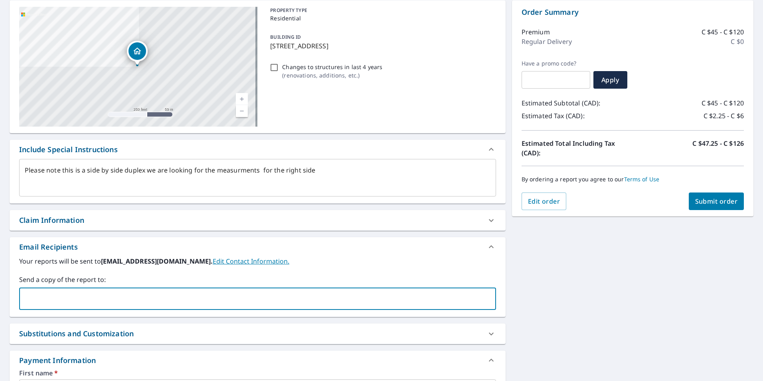
click at [64, 304] on input "text" at bounding box center [252, 298] width 458 height 15
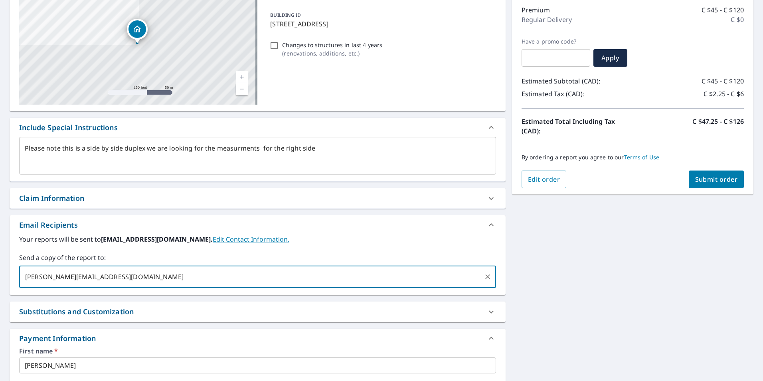
scroll to position [58, 0]
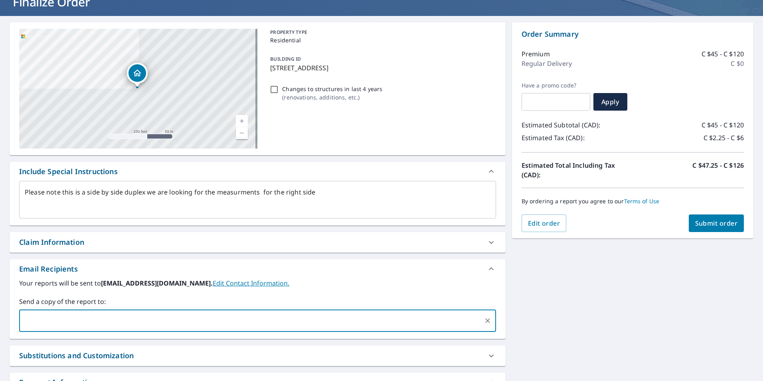
click at [712, 222] on span "Submit order" at bounding box center [717, 223] width 43 height 9
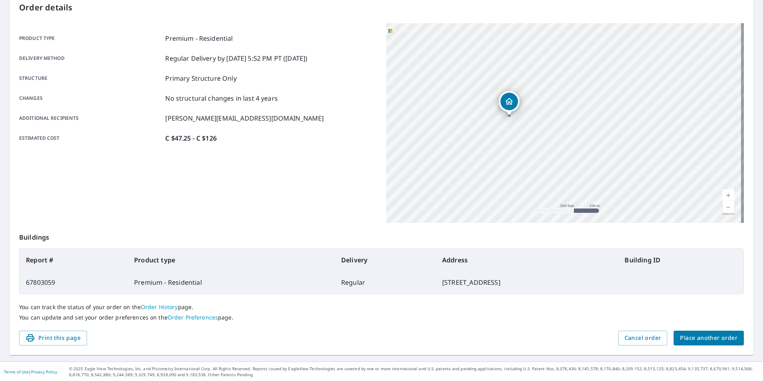
scroll to position [89, 0]
click at [51, 339] on span "Print this page" at bounding box center [53, 337] width 55 height 10
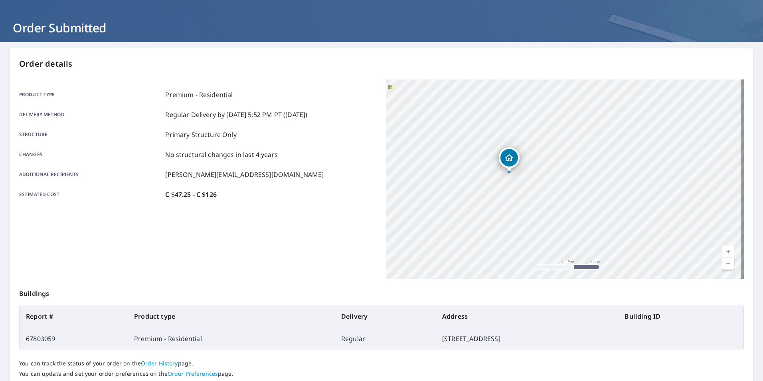
scroll to position [80, 0]
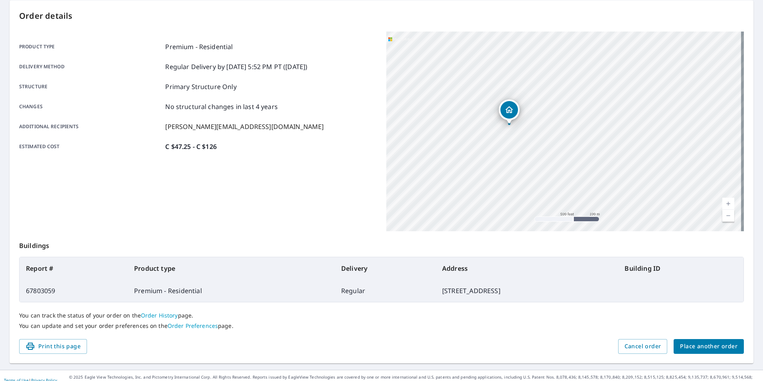
click at [701, 346] on span "Place another order" at bounding box center [708, 346] width 57 height 10
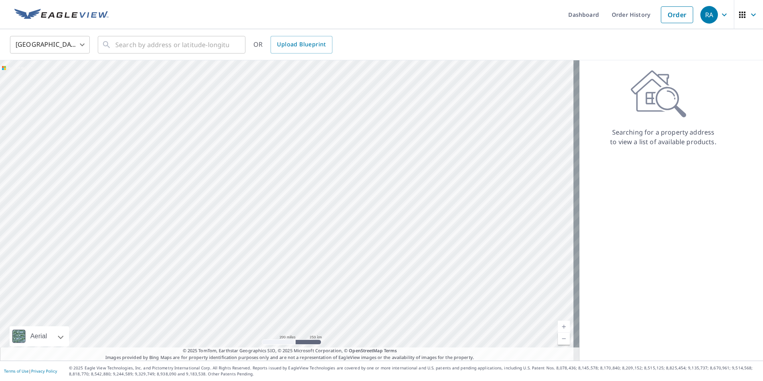
click at [61, 54] on body "RA RA Dashboard Order History Order RA [GEOGRAPHIC_DATA] US ​ ​ OR Upload Bluep…" at bounding box center [381, 190] width 763 height 381
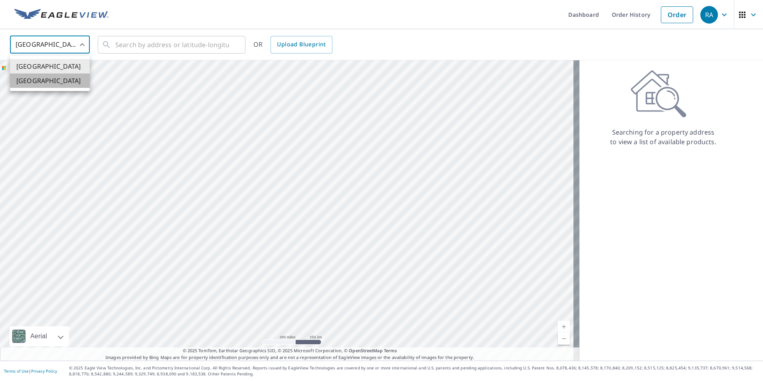
click at [57, 83] on li "[GEOGRAPHIC_DATA]" at bounding box center [50, 80] width 80 height 14
click at [122, 41] on input "text" at bounding box center [172, 45] width 114 height 22
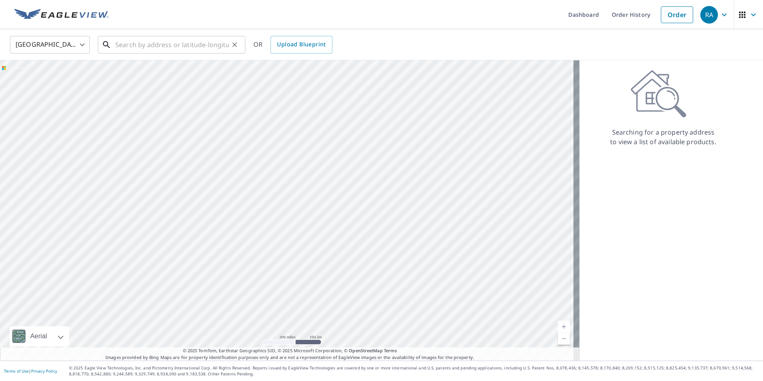
click at [137, 47] on input "text" at bounding box center [172, 45] width 114 height 22
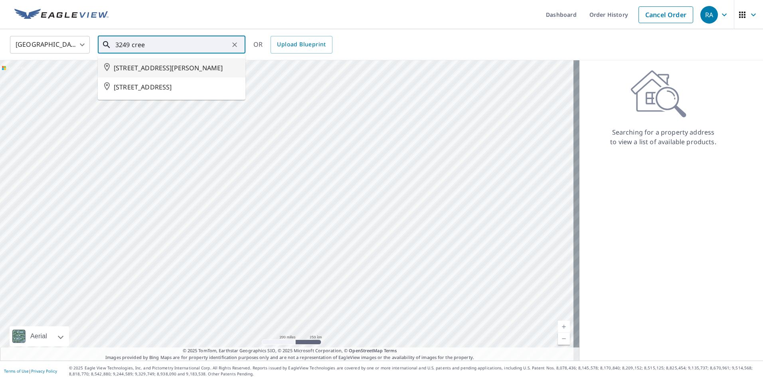
click at [165, 73] on span "[STREET_ADDRESS][PERSON_NAME]" at bounding box center [176, 68] width 125 height 10
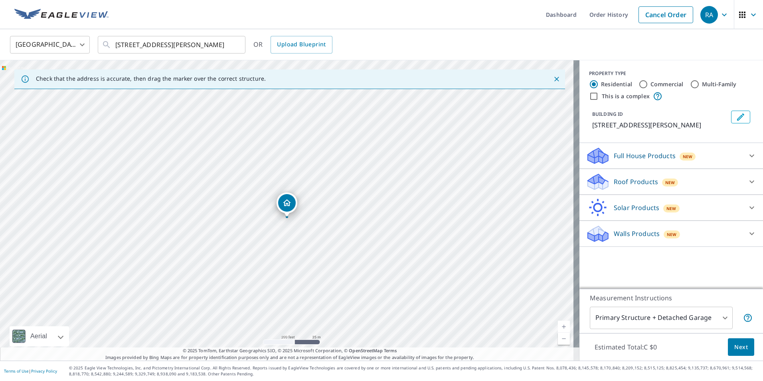
click at [749, 186] on icon at bounding box center [752, 182] width 10 height 10
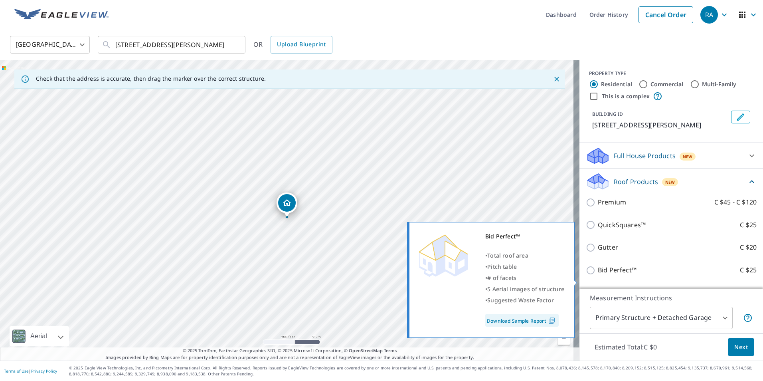
click at [525, 323] on link "Download Sample Report" at bounding box center [522, 320] width 73 height 13
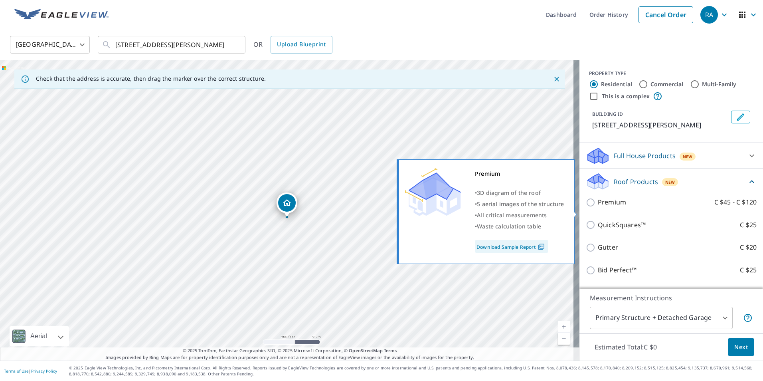
click at [586, 207] on input "Premium C $45 - C $120" at bounding box center [592, 203] width 12 height 10
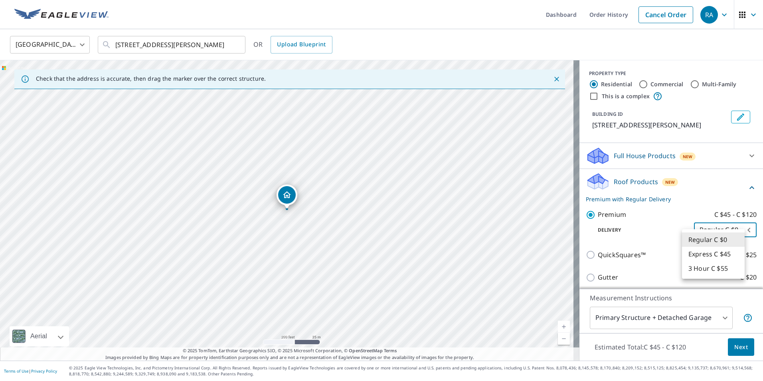
click at [737, 240] on body "RA RA Dashboard Order History Cancel Order RA Canada [GEOGRAPHIC_DATA] ​ [STREE…" at bounding box center [381, 190] width 763 height 381
click at [705, 239] on li "Regular C $0" at bounding box center [713, 239] width 63 height 14
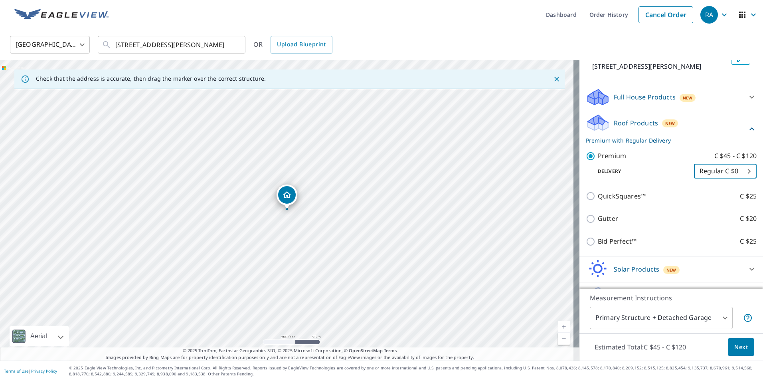
scroll to position [80, 0]
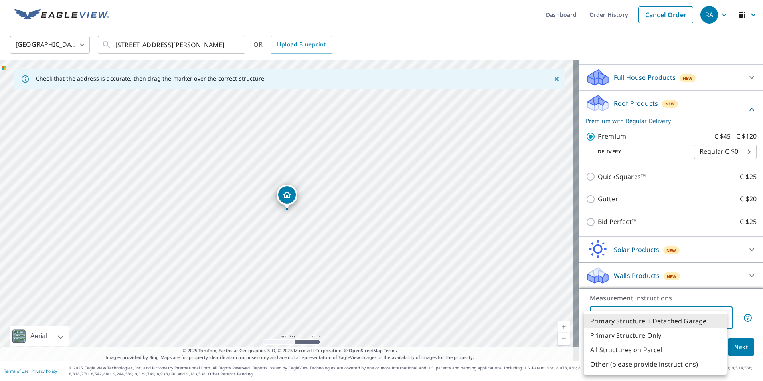
click at [720, 315] on body "RA RA Dashboard Order History Cancel Order RA Canada [GEOGRAPHIC_DATA] ​ [STREE…" at bounding box center [381, 190] width 763 height 381
click at [654, 339] on li "Primary Structure Only" at bounding box center [655, 335] width 143 height 14
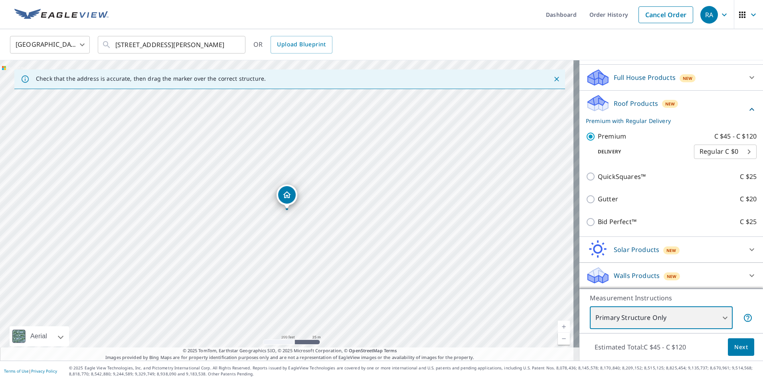
scroll to position [88, 0]
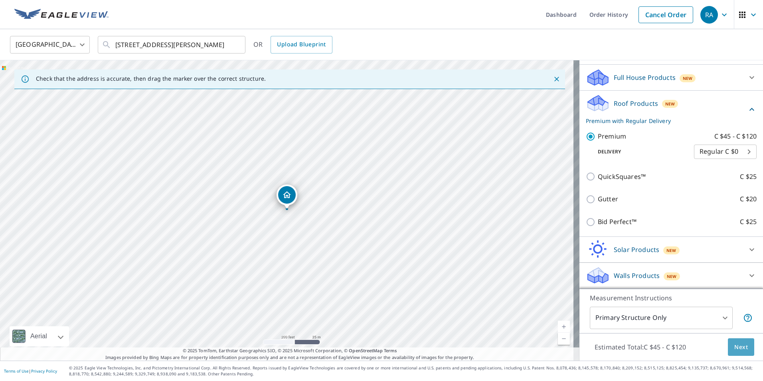
click at [740, 349] on span "Next" at bounding box center [742, 347] width 14 height 10
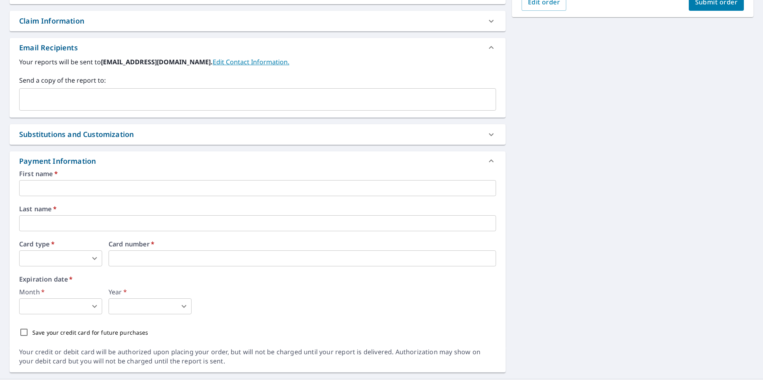
scroll to position [279, 0]
click at [54, 190] on input "text" at bounding box center [257, 188] width 477 height 16
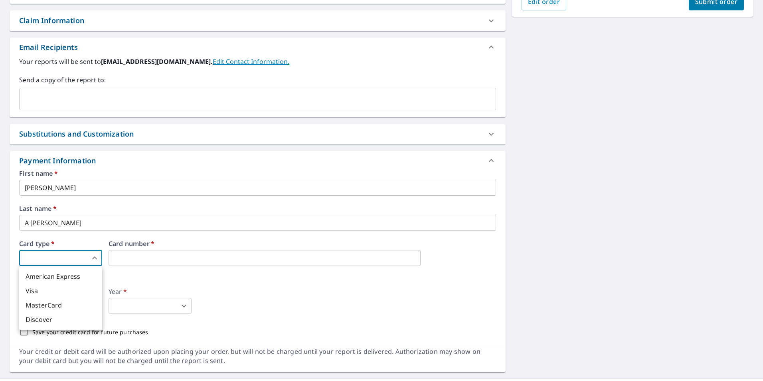
click at [75, 258] on body "RA RA Dashboard Order History Cancel Order RA Dashboard / Finalize Order Finali…" at bounding box center [381, 190] width 763 height 381
click at [65, 289] on li "Visa" at bounding box center [60, 290] width 83 height 14
click at [42, 308] on body "RA RA Dashboard Order History Cancel Order RA Dashboard / Finalize Order Finali…" at bounding box center [381, 190] width 763 height 381
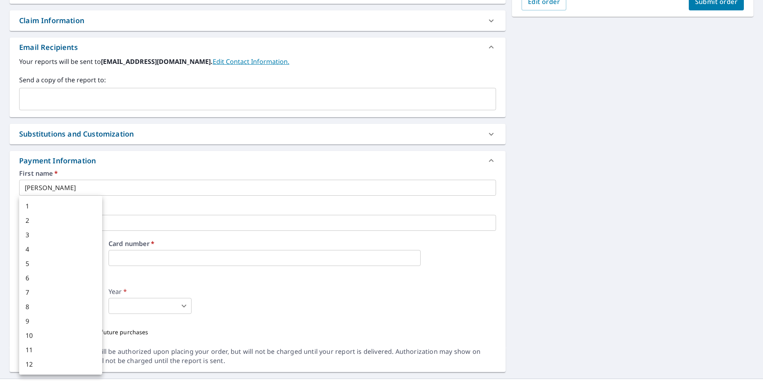
click at [42, 250] on li "4" at bounding box center [60, 249] width 83 height 14
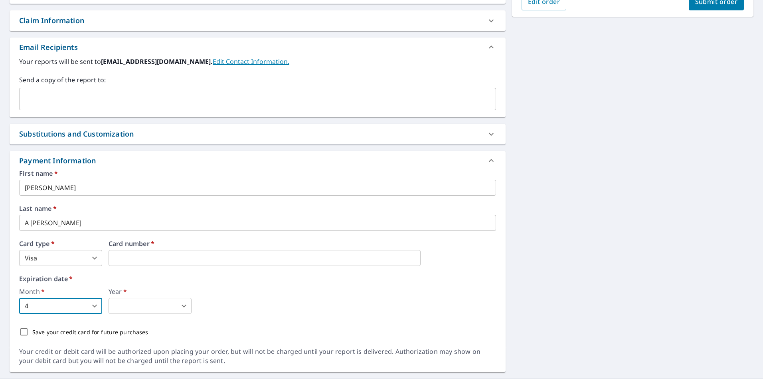
click at [125, 307] on body "RA RA Dashboard Order History Cancel Order RA Dashboard / Finalize Order Finali…" at bounding box center [381, 190] width 763 height 381
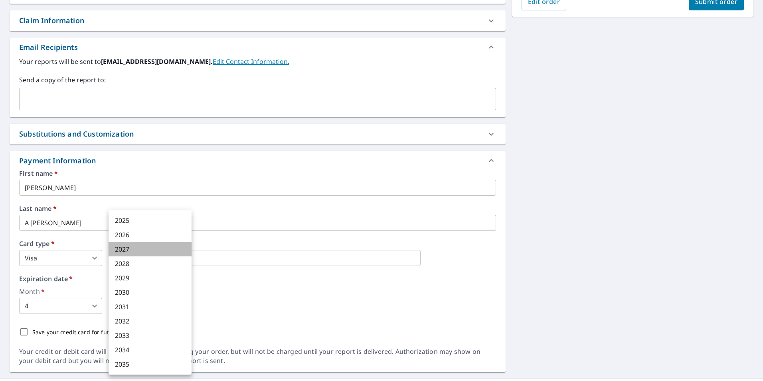
click at [134, 250] on li "2027" at bounding box center [150, 249] width 83 height 14
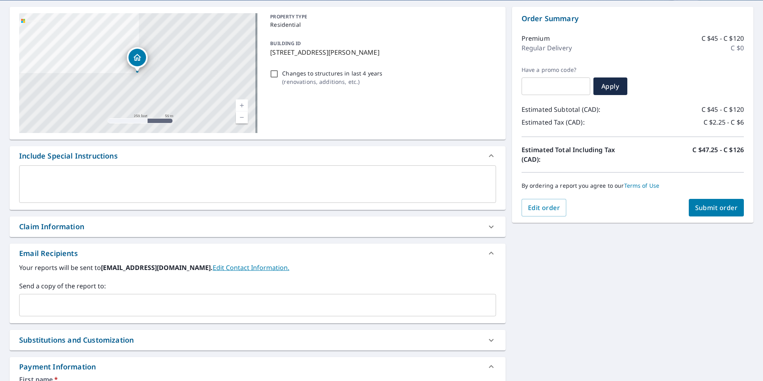
scroll to position [80, 0]
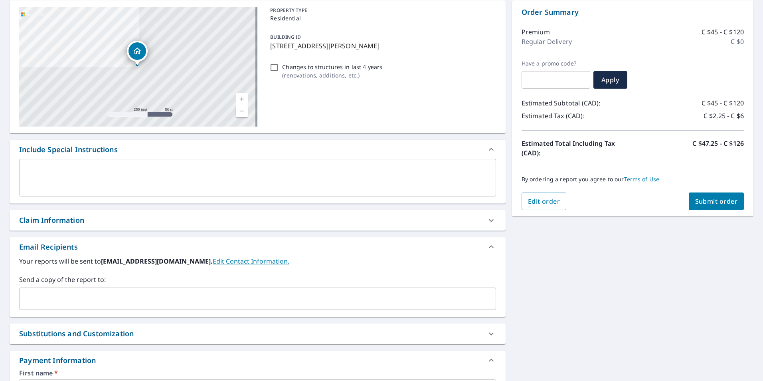
click at [709, 199] on span "Submit order" at bounding box center [717, 201] width 43 height 9
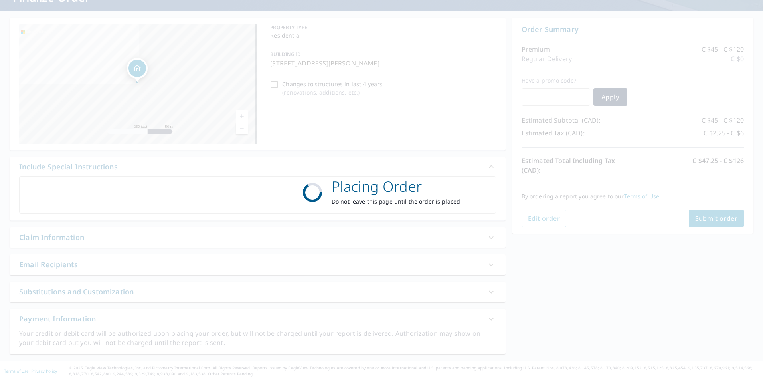
scroll to position [63, 0]
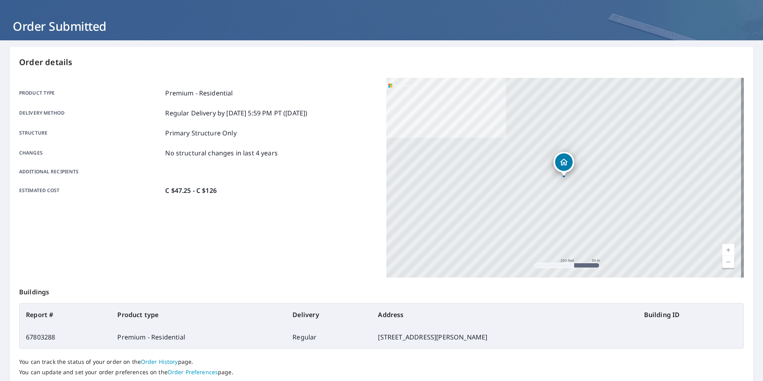
scroll to position [89, 0]
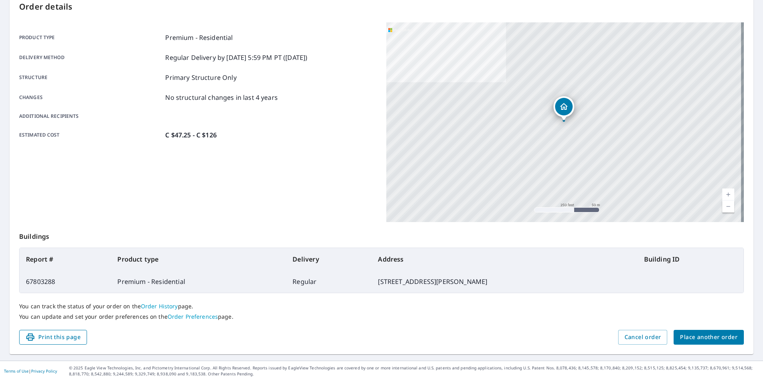
click at [29, 335] on icon "button" at bounding box center [31, 337] width 10 height 10
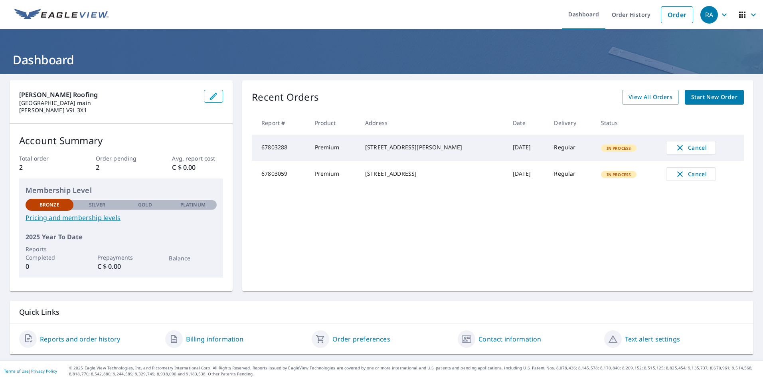
click at [610, 149] on span "In Process" at bounding box center [619, 148] width 34 height 6
click at [614, 177] on span "In Process" at bounding box center [619, 175] width 34 height 6
click at [615, 152] on div "In Process" at bounding box center [619, 148] width 36 height 7
click at [640, 95] on span "View All Orders" at bounding box center [651, 97] width 44 height 10
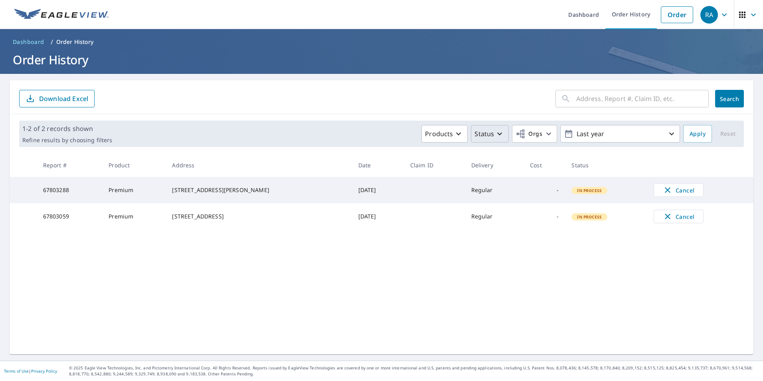
click at [497, 135] on icon "button" at bounding box center [500, 134] width 10 height 10
